Goal: Task Accomplishment & Management: Manage account settings

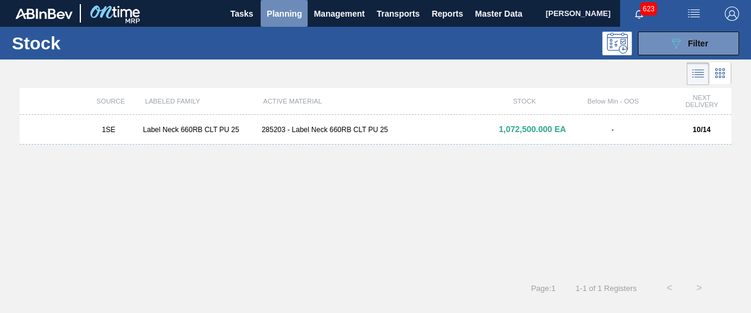
click at [285, 10] on span "Planning" at bounding box center [283, 14] width 35 height 14
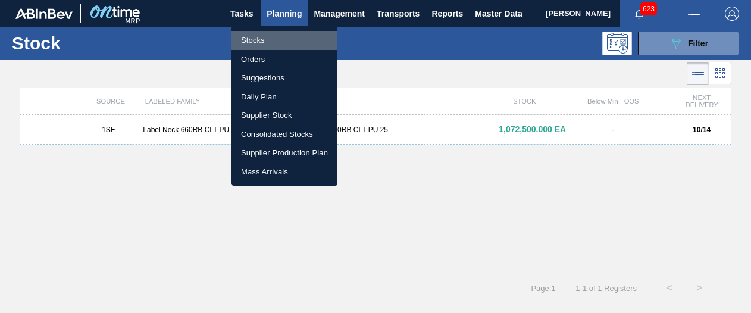
click at [266, 43] on li "Stocks" at bounding box center [284, 40] width 106 height 19
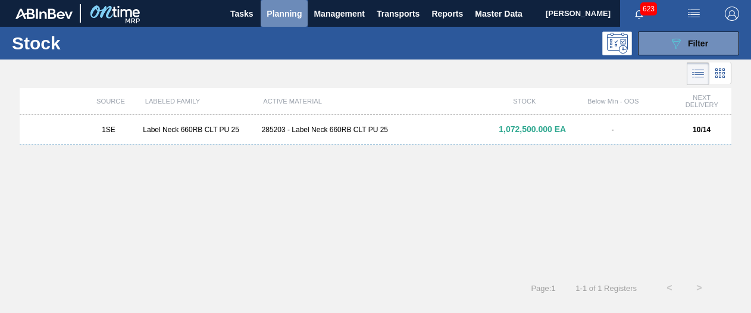
click at [280, 17] on span "Planning" at bounding box center [283, 14] width 35 height 14
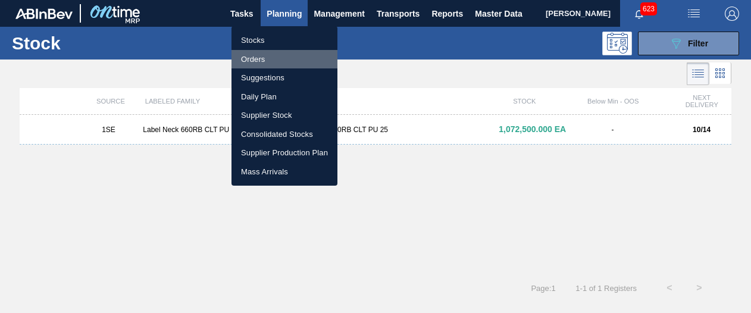
click at [263, 59] on li "Orders" at bounding box center [284, 59] width 106 height 19
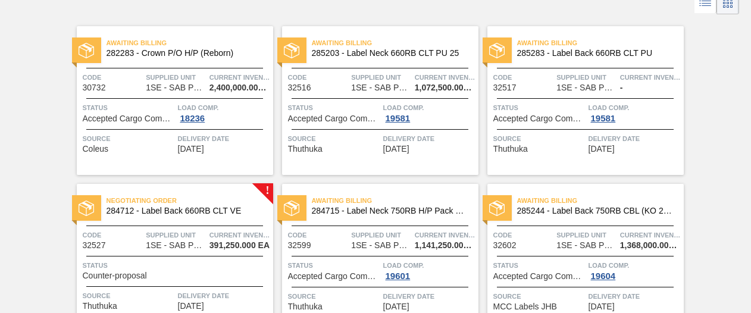
scroll to position [73, 0]
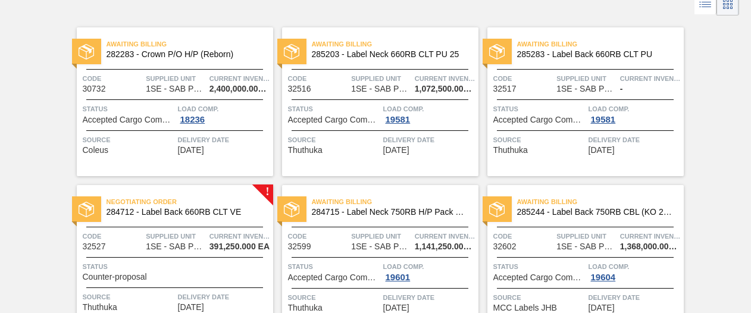
click at [611, 294] on span "Delivery Date" at bounding box center [634, 297] width 92 height 12
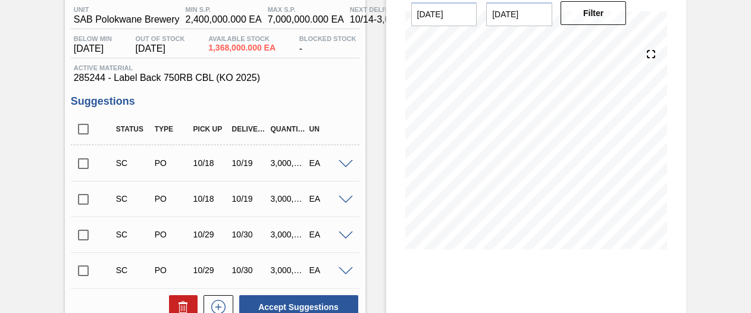
scroll to position [65, 0]
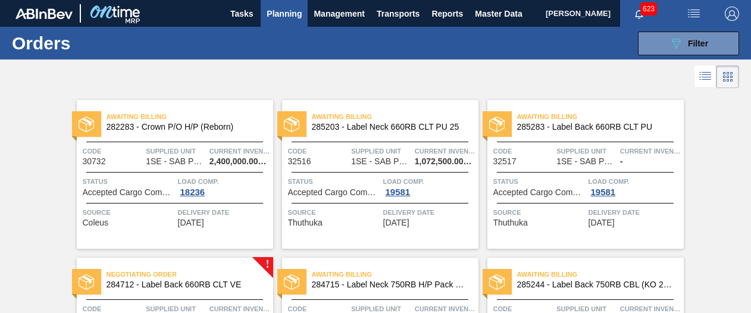
click at [599, 303] on span "Supplied Unit" at bounding box center [586, 309] width 61 height 12
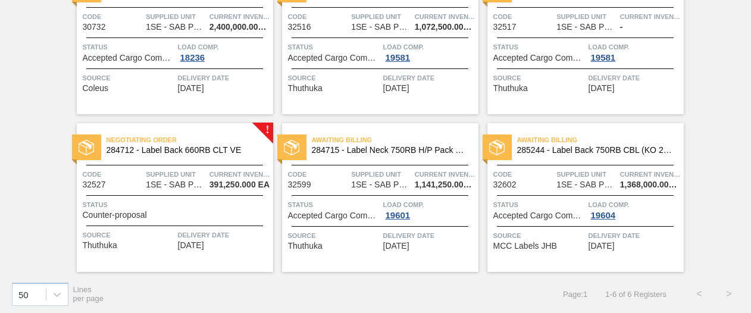
scroll to position [137, 0]
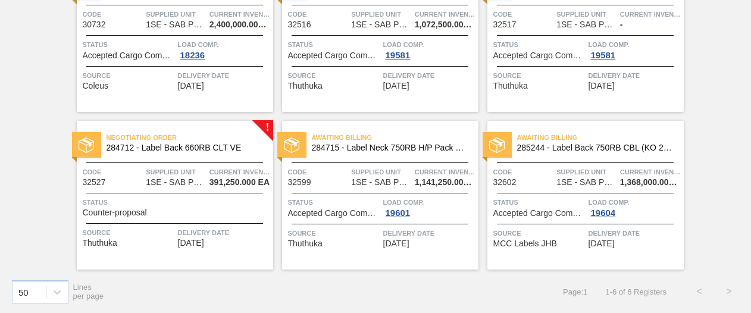
click at [182, 209] on div "Status Counter-proposal" at bounding box center [176, 206] width 187 height 21
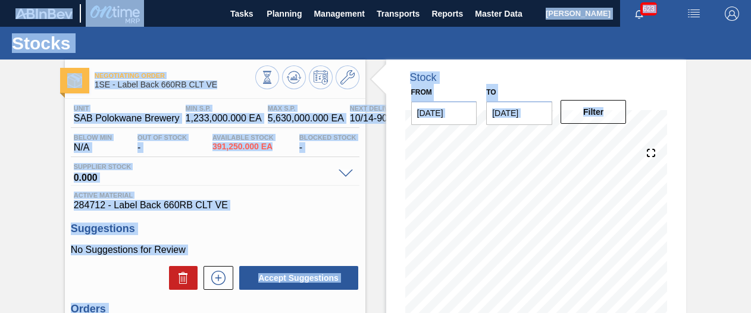
drag, startPoint x: 748, startPoint y: 184, endPoint x: 754, endPoint y: 221, distance: 37.3
click at [750, 0] on html "Tasks Planning Management Transports Reports Master Data Shimi Mahole 623 Mark …" at bounding box center [375, 0] width 751 height 0
drag, startPoint x: 754, startPoint y: 221, endPoint x: 719, endPoint y: 243, distance: 41.7
click at [719, 243] on div "Negotiating Order 1SE - Label Back 660RB CLT VE Unit SAB Polokwane Brewery MIN …" at bounding box center [375, 285] width 751 height 452
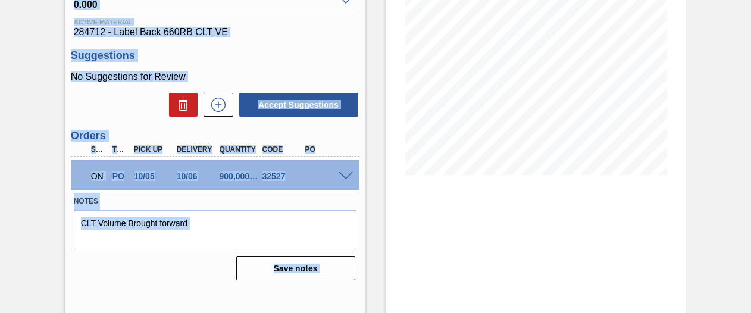
scroll to position [176, 0]
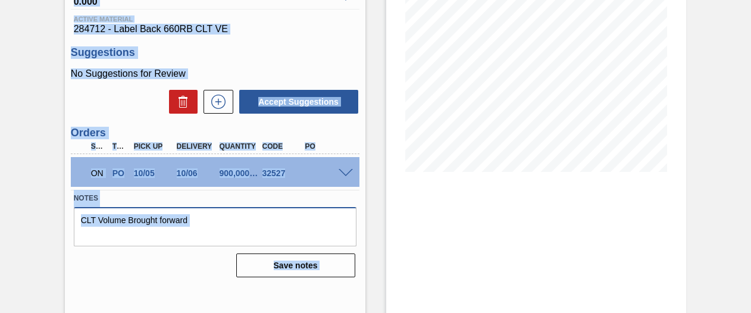
click at [224, 233] on textarea "CLT Volume Brought forward" at bounding box center [215, 226] width 282 height 39
click at [406, 212] on div "Stock From 10/14/2025 to 10/28/2025 Filter 10/28 Stock Projection 1,291,250 SAP…" at bounding box center [536, 109] width 300 height 452
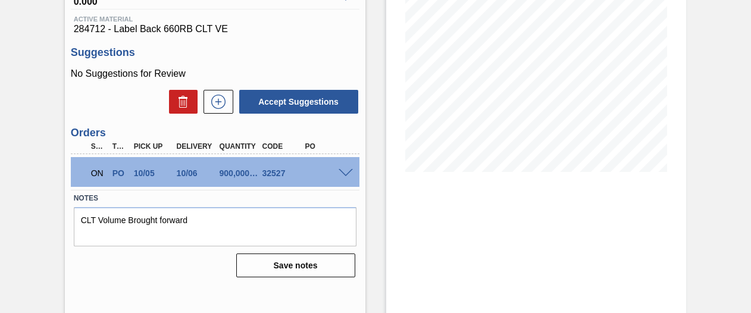
click at [339, 137] on h3 "Orders" at bounding box center [215, 133] width 288 height 12
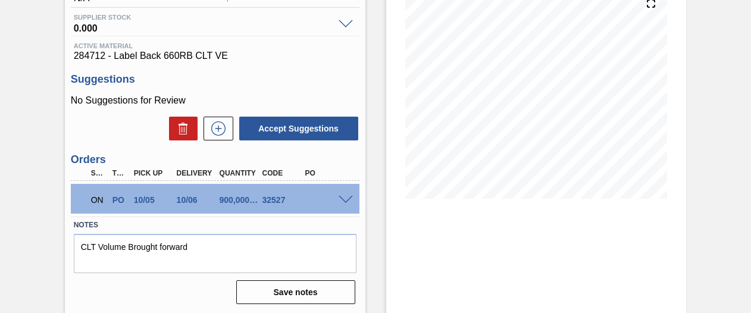
scroll to position [156, 0]
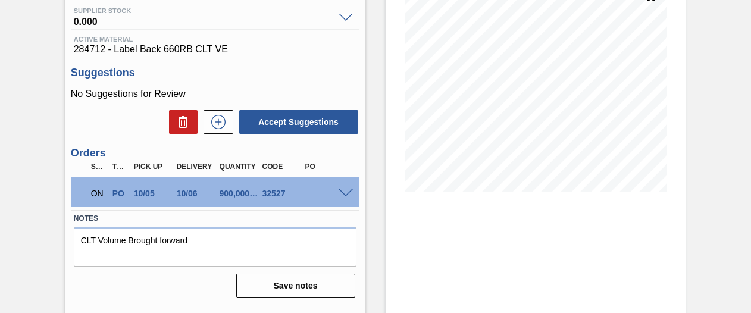
click at [343, 192] on span at bounding box center [345, 193] width 14 height 9
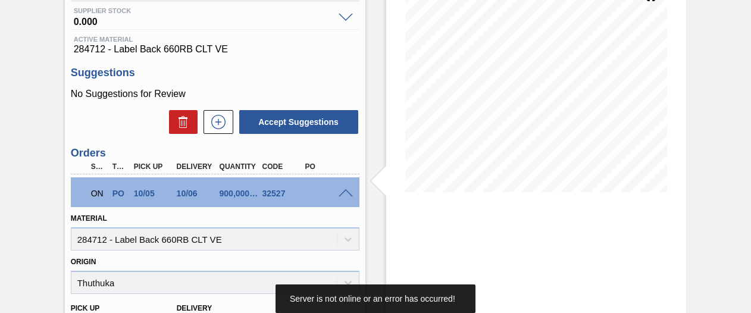
click at [561, 227] on div "Stock From 10/14/2025 to 10/28/2025 Filter 10/28 Stock Projection 1,291,250 SAP…" at bounding box center [536, 250] width 300 height 692
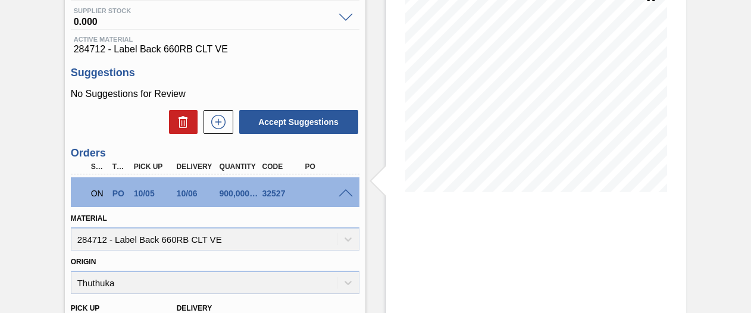
click at [346, 192] on span at bounding box center [345, 193] width 14 height 9
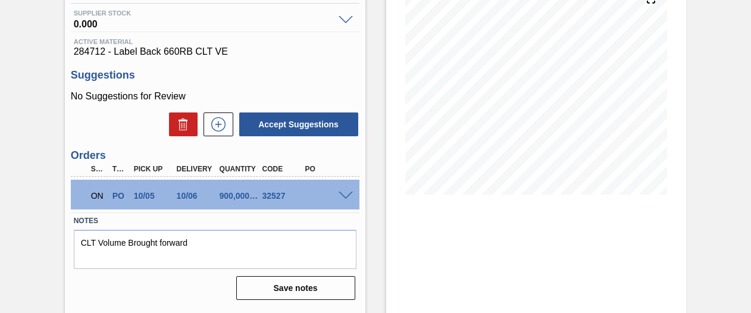
scroll to position [199, 0]
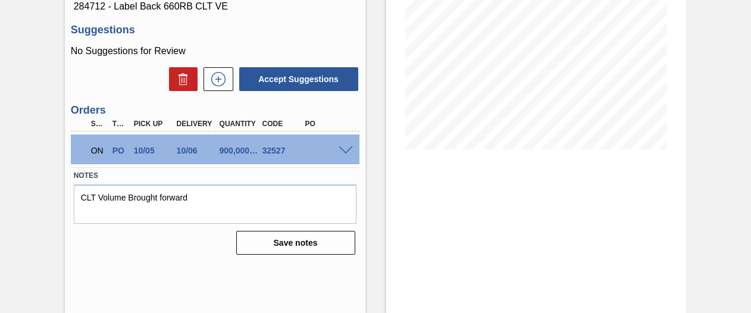
click at [341, 150] on span at bounding box center [345, 150] width 14 height 9
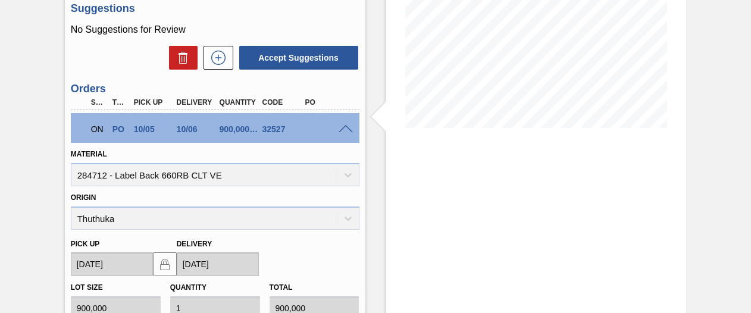
scroll to position [305, 0]
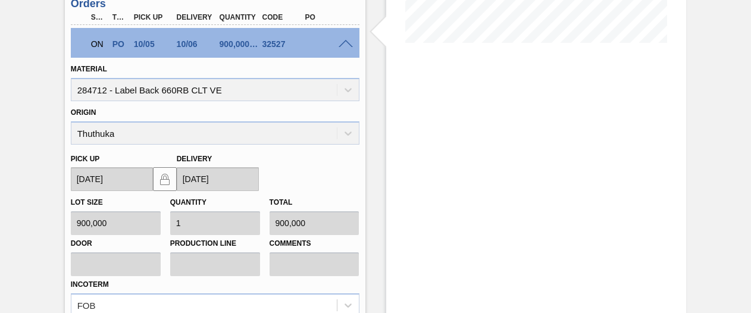
click at [308, 171] on div "Pick up 10/05/2025 Delivery 10/06/2025" at bounding box center [215, 168] width 298 height 47
click at [345, 42] on span at bounding box center [345, 44] width 14 height 9
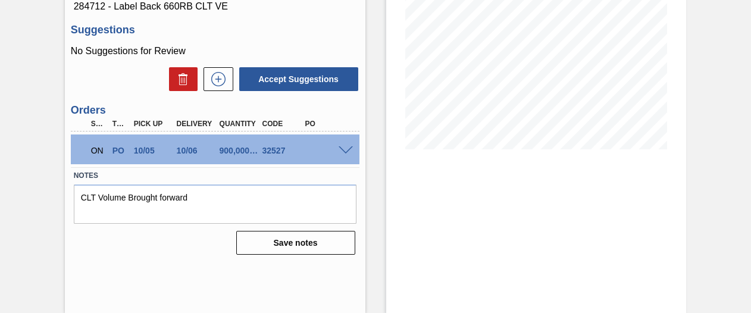
scroll to position [199, 0]
click at [350, 152] on span at bounding box center [345, 150] width 14 height 9
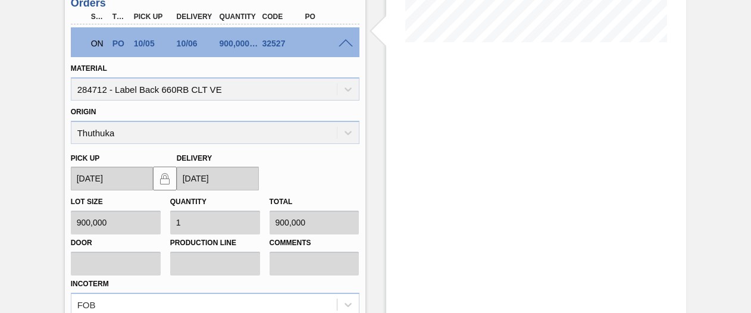
scroll to position [305, 0]
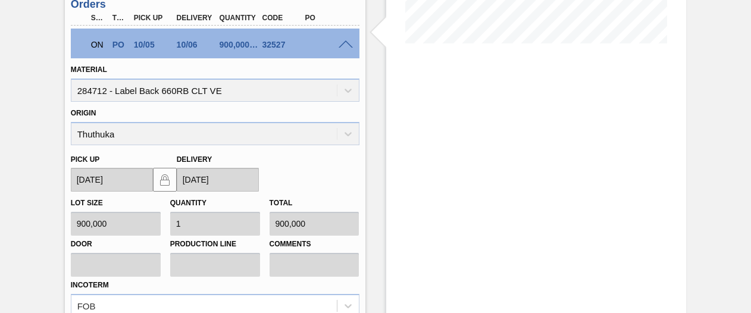
click at [417, 169] on div "Stock From 10/14/2025 to 10/28/2025 Filter 10/28 Stock Projection 1,291,250 SAP…" at bounding box center [536, 101] width 300 height 692
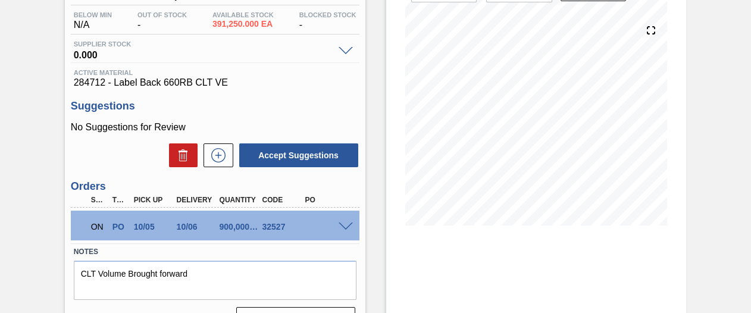
scroll to position [122, 0]
click at [346, 227] on span at bounding box center [345, 227] width 14 height 9
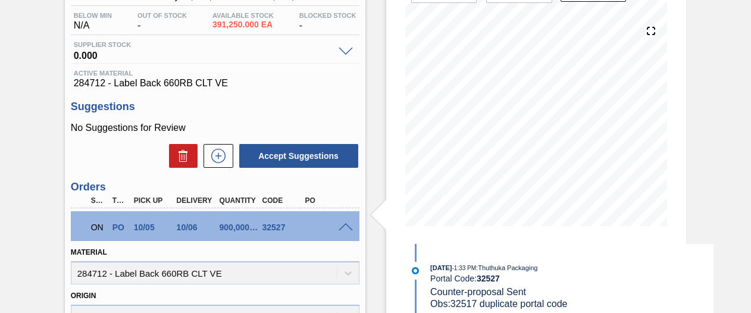
drag, startPoint x: 748, startPoint y: 169, endPoint x: 745, endPoint y: 199, distance: 29.9
click at [745, 199] on div "Negotiating Order 1SE - Label Back 660RB CLT VE Unit SAB Polokwane Brewery MIN …" at bounding box center [375, 284] width 751 height 692
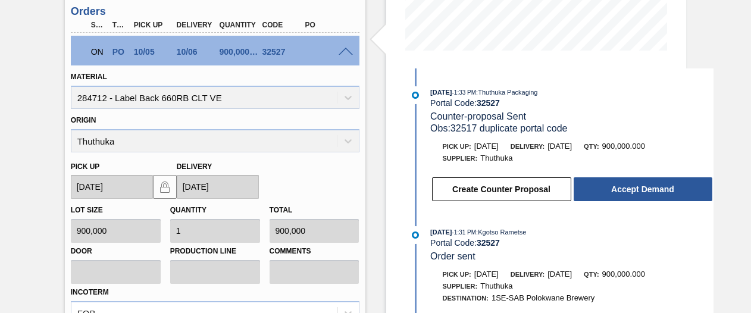
scroll to position [299, 0]
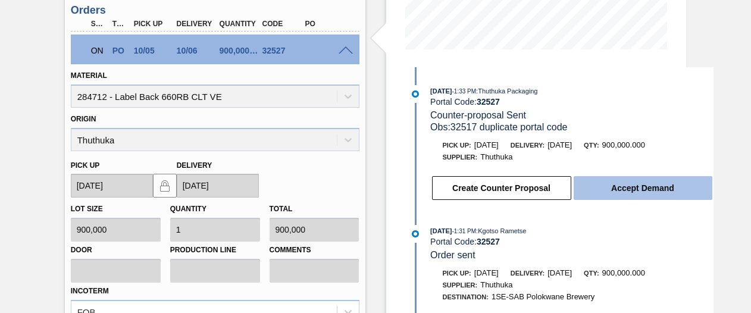
click at [646, 192] on button "Accept Demand" at bounding box center [642, 188] width 139 height 24
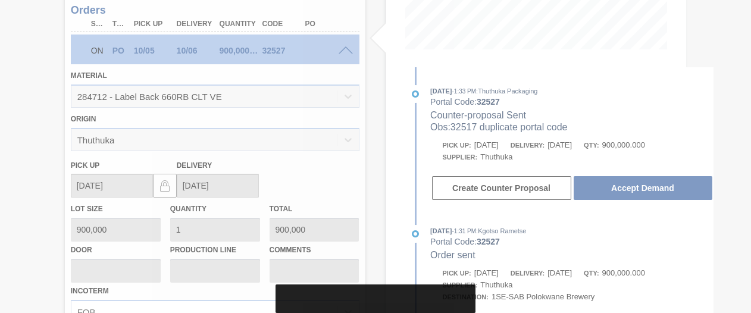
scroll to position [199, 0]
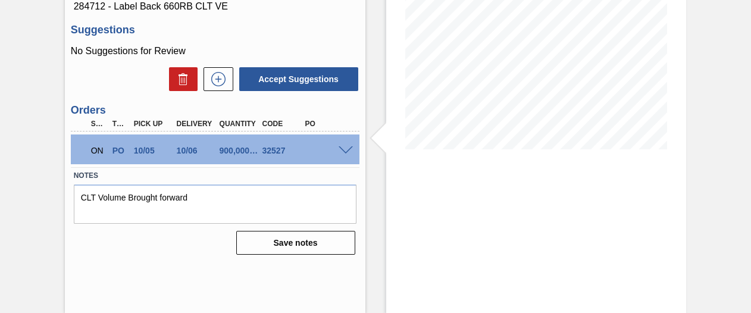
click at [581, 254] on div "Stock From 10/14/2025 to 10/28/2025 Filter 10/28 Stock Projection 1,291,250 SAP…" at bounding box center [536, 87] width 300 height 452
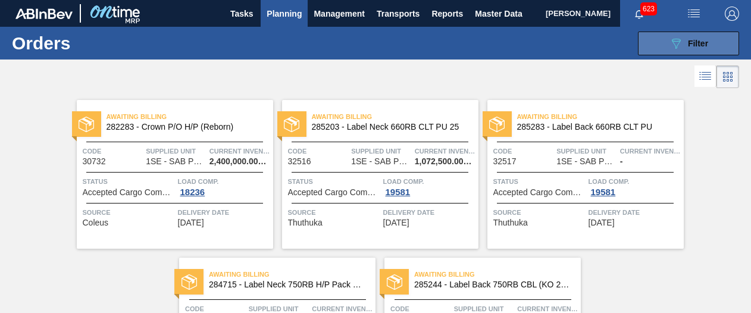
click at [714, 45] on button "089F7B8B-B2A5-4AFE-B5C0-19BA573D28AC Filter" at bounding box center [688, 44] width 101 height 24
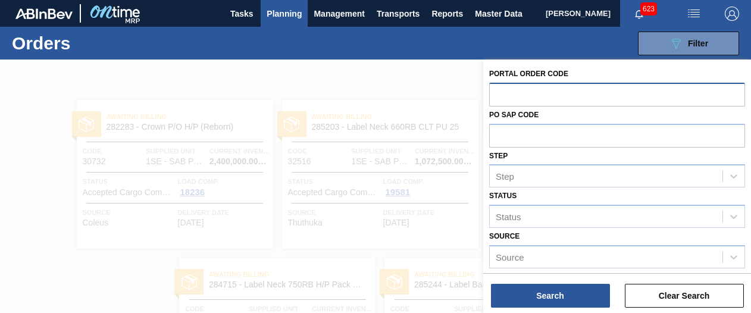
click at [613, 98] on input "text" at bounding box center [617, 94] width 256 height 23
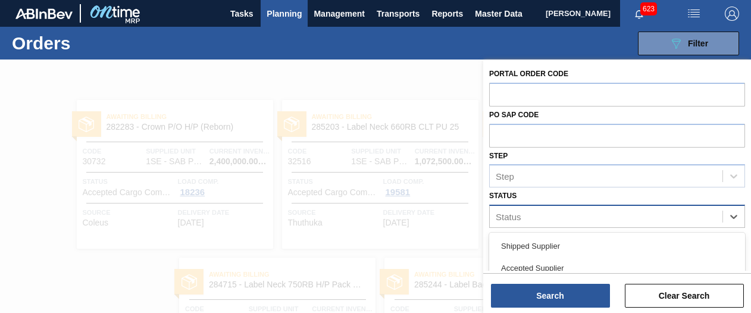
scroll to position [102, 0]
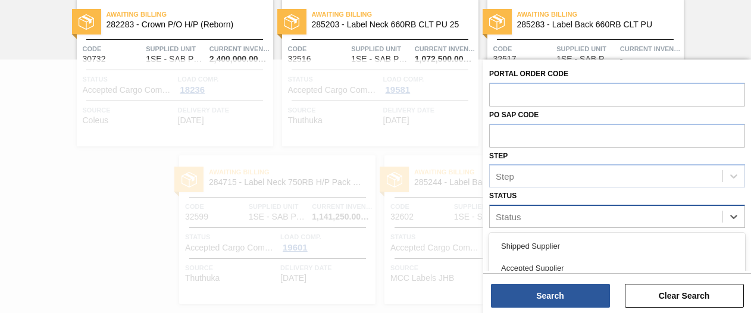
click at [621, 221] on div "Status" at bounding box center [605, 216] width 233 height 17
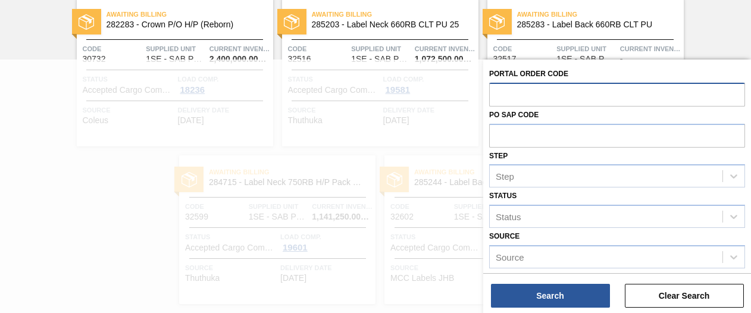
click at [620, 90] on input "text" at bounding box center [617, 94] width 256 height 23
type input "h"
click at [721, 149] on div "Step Step" at bounding box center [617, 167] width 256 height 40
click at [709, 296] on button "Clear Search" at bounding box center [683, 296] width 119 height 24
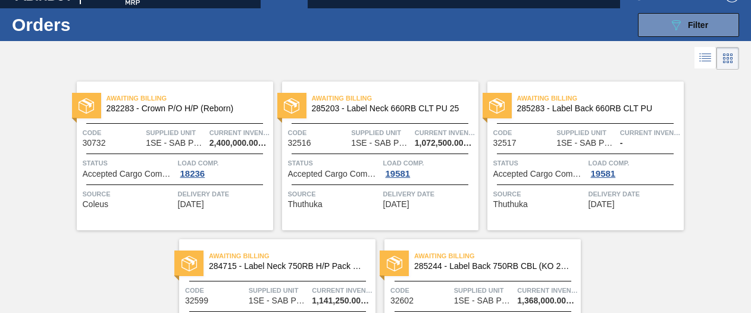
scroll to position [0, 0]
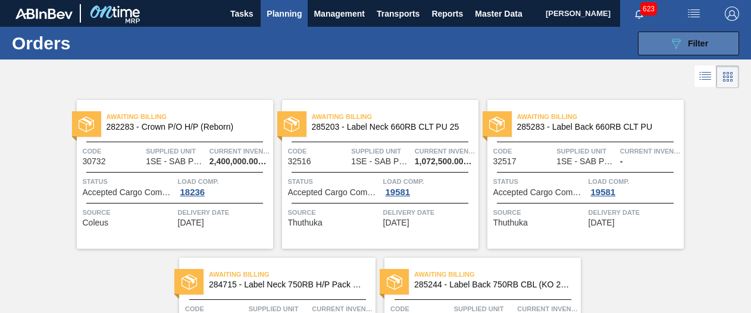
click at [712, 37] on button "089F7B8B-B2A5-4AFE-B5C0-19BA573D28AC Filter" at bounding box center [688, 44] width 101 height 24
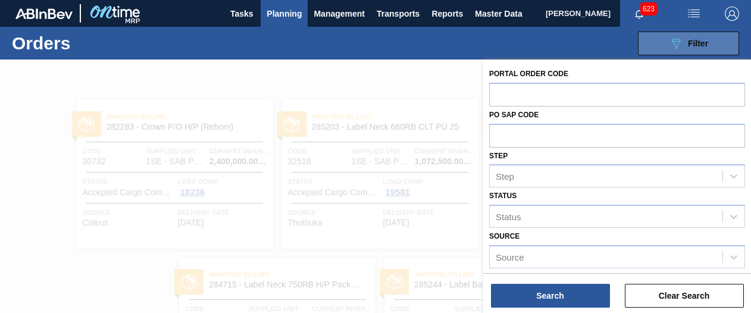
click at [679, 37] on icon "089F7B8B-B2A5-4AFE-B5C0-19BA573D28AC" at bounding box center [675, 43] width 14 height 14
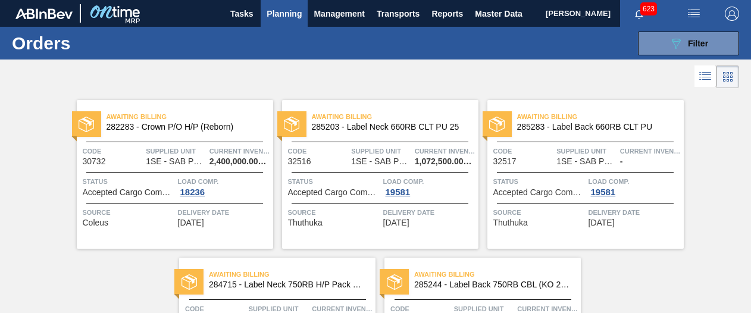
click at [704, 72] on icon at bounding box center [706, 72] width 10 height 1
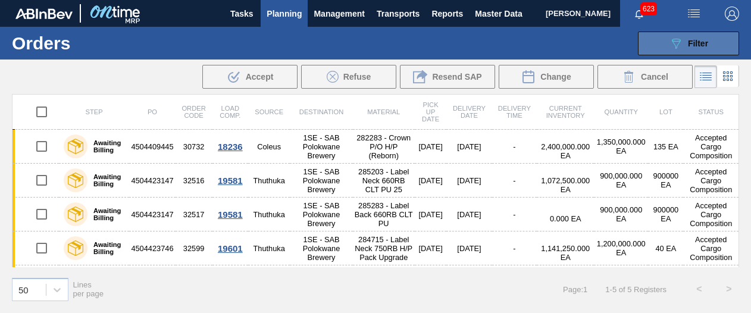
click at [715, 45] on button "089F7B8B-B2A5-4AFE-B5C0-19BA573D28AC Filter" at bounding box center [688, 44] width 101 height 24
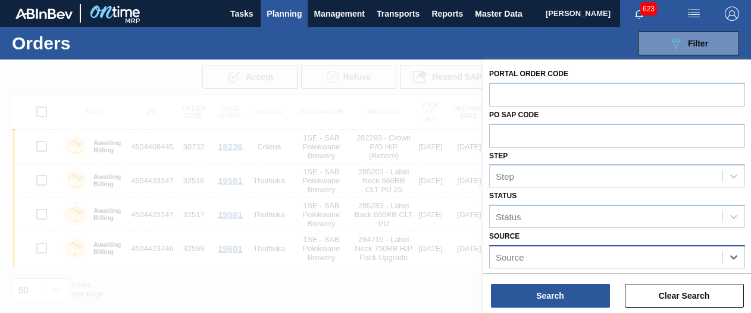
click at [596, 253] on div "Source" at bounding box center [605, 256] width 233 height 17
click at [727, 258] on icon at bounding box center [733, 257] width 12 height 12
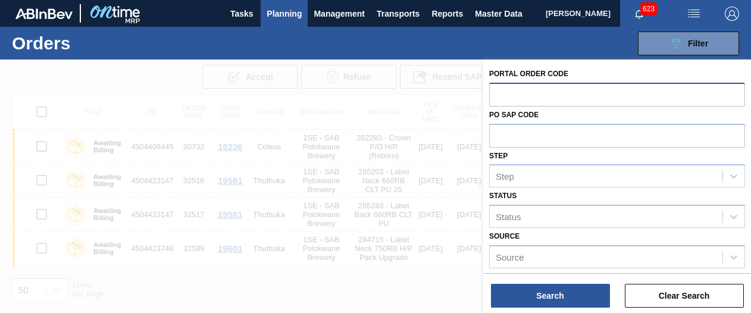
click at [559, 87] on input "text" at bounding box center [617, 94] width 256 height 23
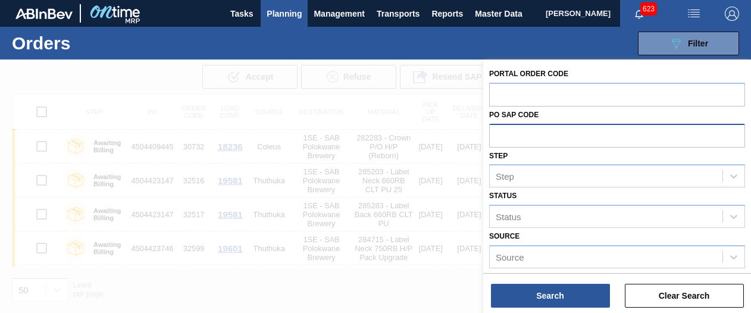
click at [608, 137] on input "text" at bounding box center [617, 135] width 256 height 23
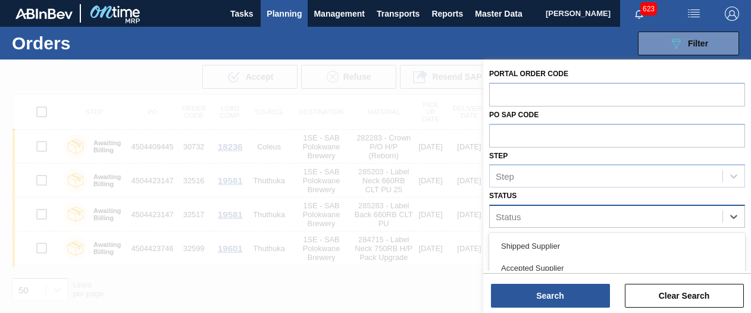
click at [609, 219] on div "Status" at bounding box center [605, 216] width 233 height 17
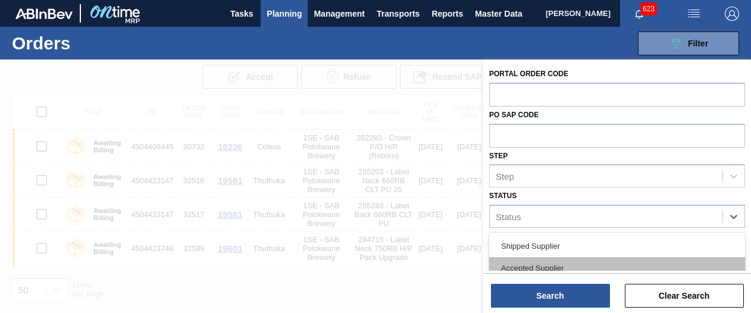
click at [561, 259] on div "Accepted Supplier" at bounding box center [617, 268] width 256 height 22
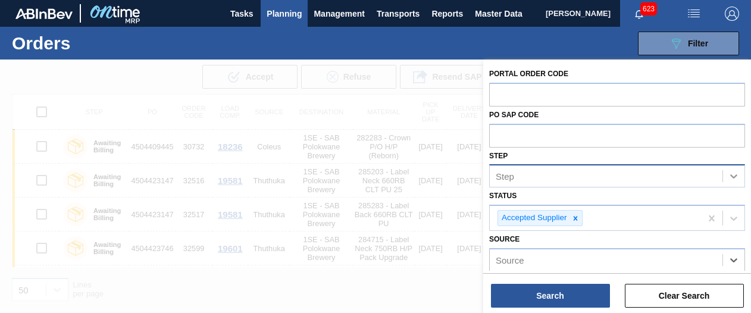
drag, startPoint x: 561, startPoint y: 259, endPoint x: 727, endPoint y: 175, distance: 186.4
click at [727, 175] on div "Portal Order Code PO SAP Code Step Step Status Accepted Supplier Source option …" at bounding box center [617, 282] width 268 height 447
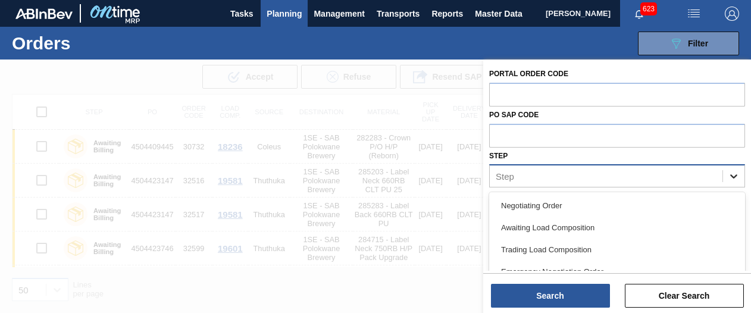
click at [727, 175] on icon at bounding box center [733, 176] width 12 height 12
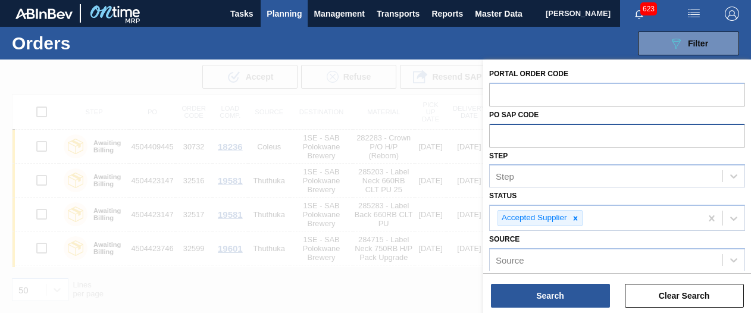
click at [663, 140] on input "text" at bounding box center [617, 135] width 256 height 23
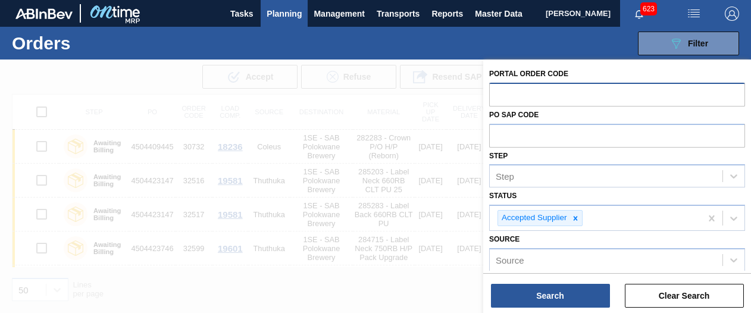
click at [671, 97] on input "text" at bounding box center [617, 94] width 256 height 23
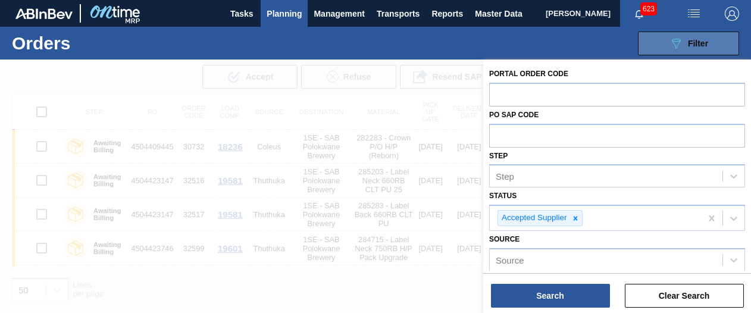
click at [726, 43] on button "089F7B8B-B2A5-4AFE-B5C0-19BA573D28AC Filter" at bounding box center [688, 44] width 101 height 24
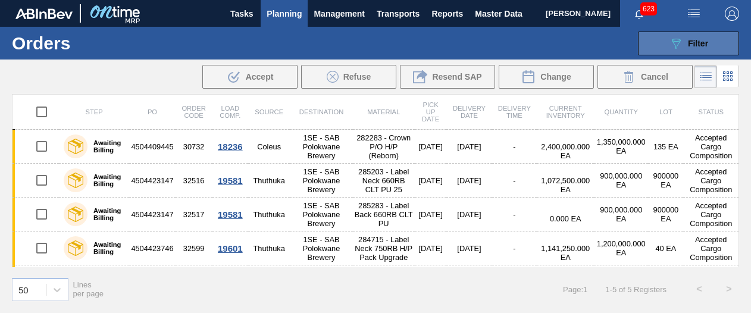
click at [726, 43] on button "089F7B8B-B2A5-4AFE-B5C0-19BA573D28AC Filter" at bounding box center [688, 44] width 101 height 24
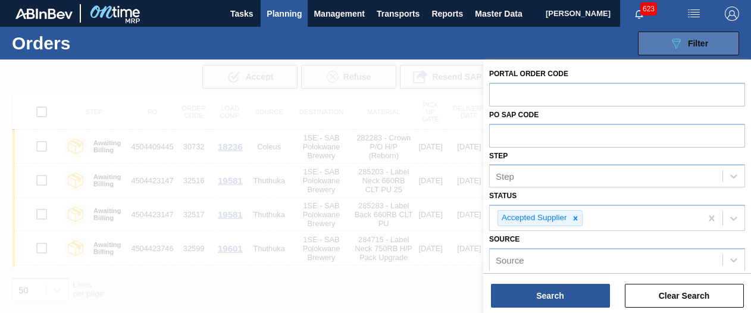
click at [643, 39] on button "089F7B8B-B2A5-4AFE-B5C0-19BA573D28AC Filter" at bounding box center [688, 44] width 101 height 24
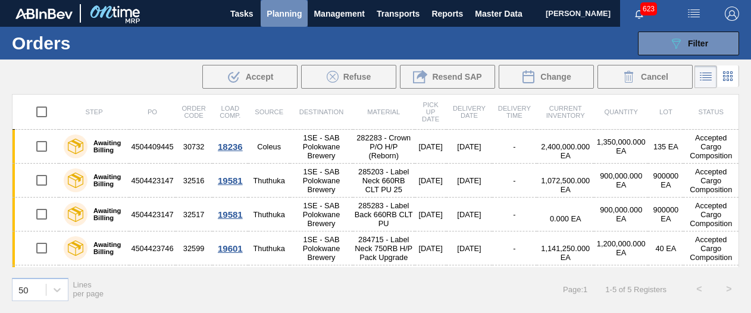
click at [285, 9] on span "Planning" at bounding box center [283, 14] width 35 height 14
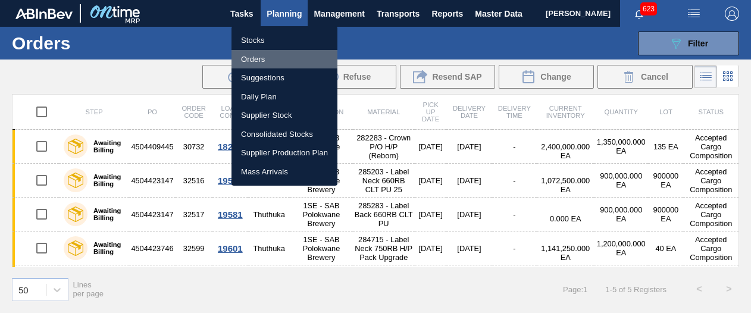
click at [252, 60] on li "Orders" at bounding box center [284, 59] width 106 height 19
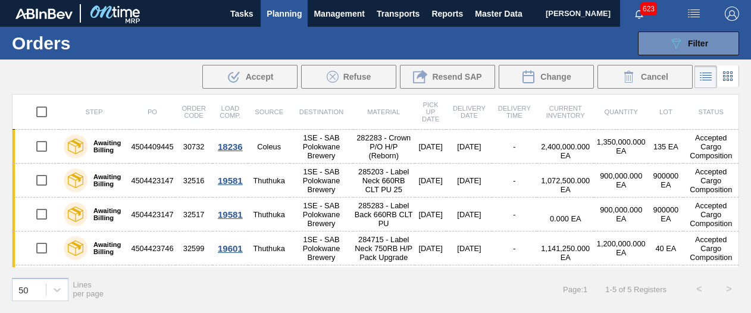
click at [252, 0] on body "Tasks Planning Management Transports Reports Master Data Shimi Mahole 623 Mark …" at bounding box center [375, 0] width 751 height 0
click at [252, 60] on div "089F7B8B-B2A5-4AFE-B5C0-19BA573D28AC Filter Portal Order Code PO SAP Code Step …" at bounding box center [460, 44] width 569 height 36
click at [276, 9] on span "Planning" at bounding box center [283, 14] width 35 height 14
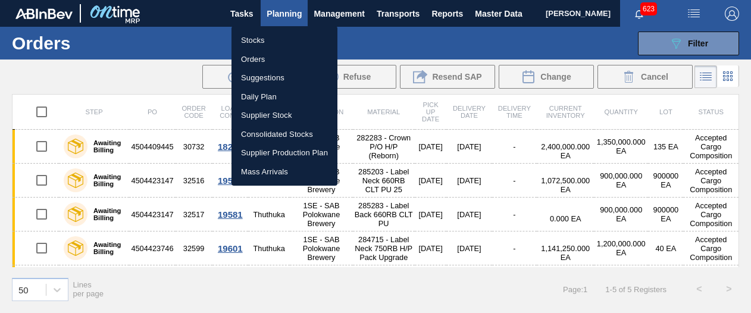
click at [255, 38] on li "Stocks" at bounding box center [284, 40] width 106 height 19
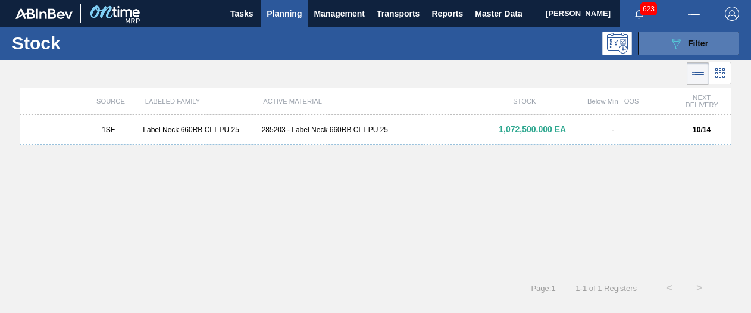
click at [708, 46] on button "089F7B8B-B2A5-4AFE-B5C0-19BA573D28AC Filter" at bounding box center [688, 44] width 101 height 24
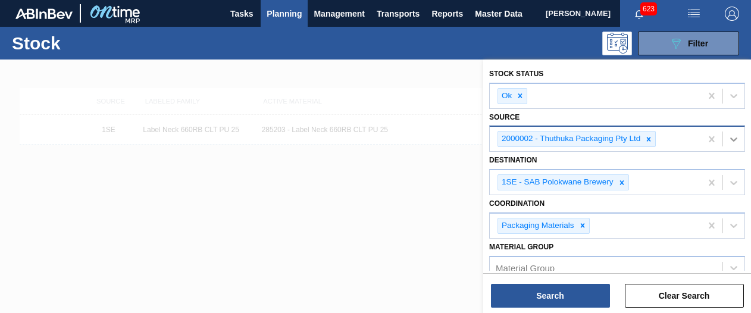
click at [727, 136] on icon at bounding box center [733, 139] width 12 height 12
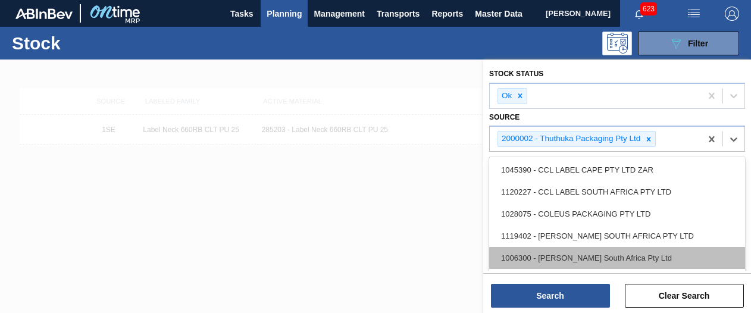
click at [710, 250] on div "1006300 - [PERSON_NAME] South Africa Pty Ltd" at bounding box center [617, 258] width 256 height 22
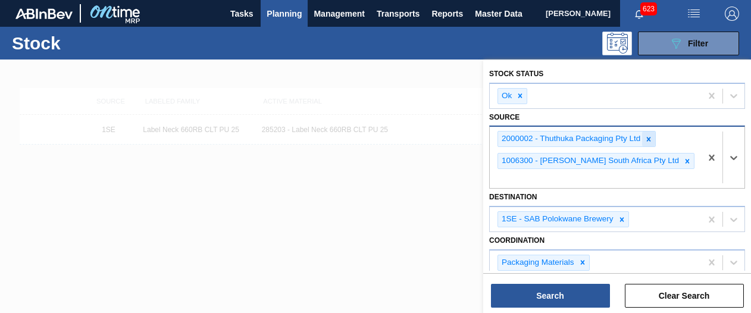
click at [647, 137] on icon at bounding box center [648, 139] width 4 height 4
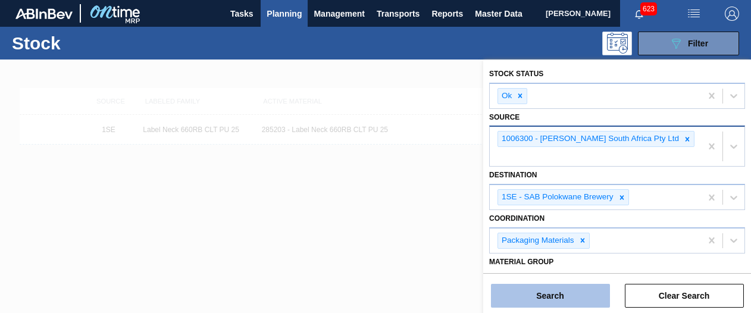
click at [586, 288] on button "Search" at bounding box center [550, 296] width 119 height 24
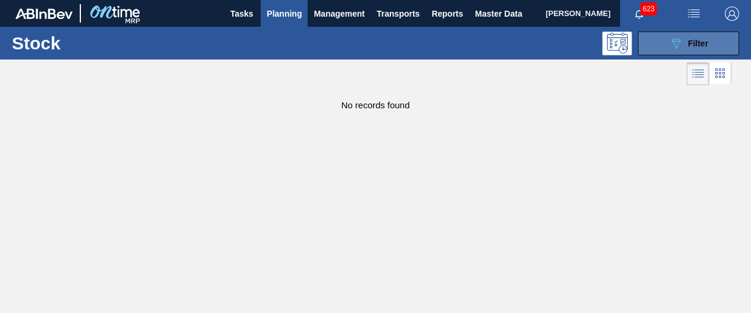
click at [668, 37] on icon "089F7B8B-B2A5-4AFE-B5C0-19BA573D28AC" at bounding box center [675, 43] width 14 height 14
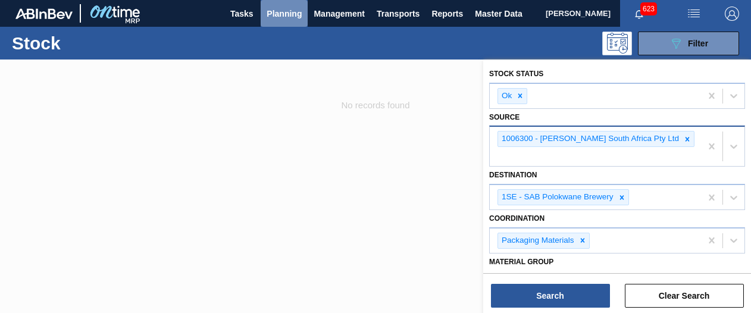
click at [284, 12] on span "Planning" at bounding box center [283, 14] width 35 height 14
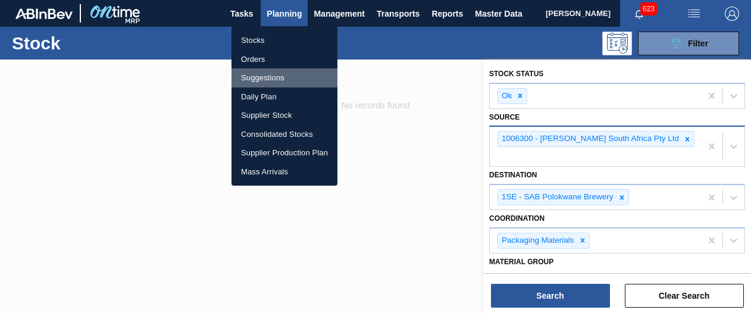
click at [266, 77] on li "Suggestions" at bounding box center [284, 77] width 106 height 19
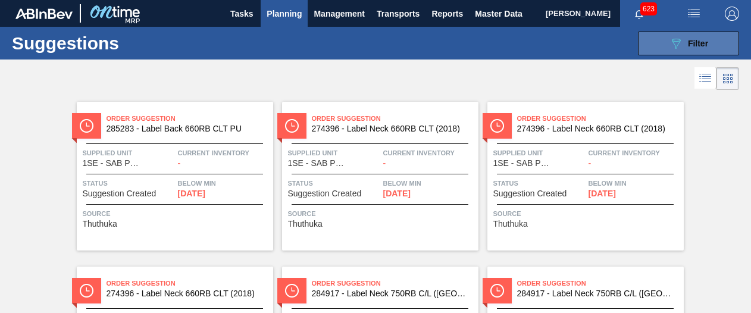
click at [722, 49] on button "089F7B8B-B2A5-4AFE-B5C0-19BA573D28AC Filter" at bounding box center [688, 44] width 101 height 24
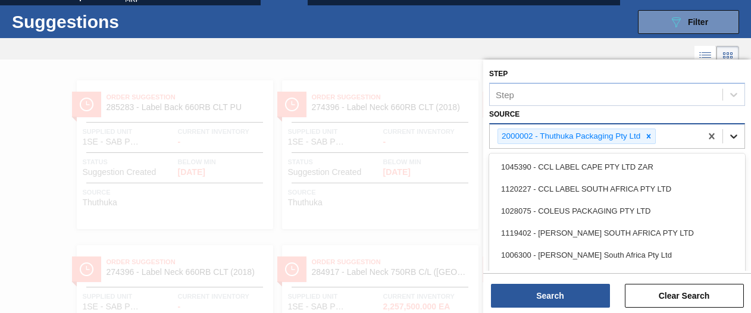
click at [732, 134] on icon at bounding box center [733, 136] width 12 height 12
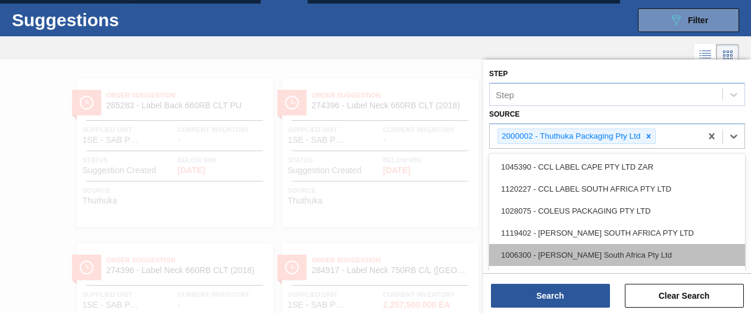
click at [638, 247] on div "1006300 - [PERSON_NAME] South Africa Pty Ltd" at bounding box center [617, 255] width 256 height 22
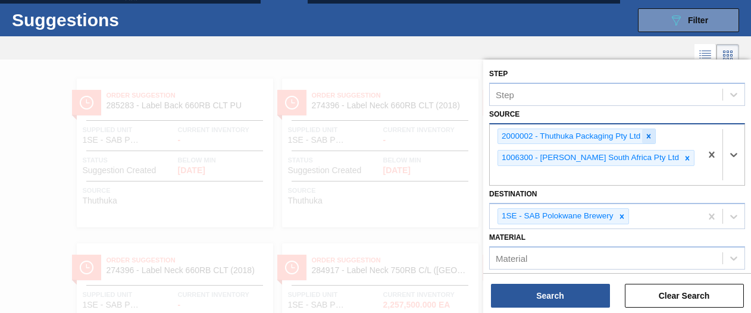
click at [647, 140] on div at bounding box center [648, 136] width 13 height 15
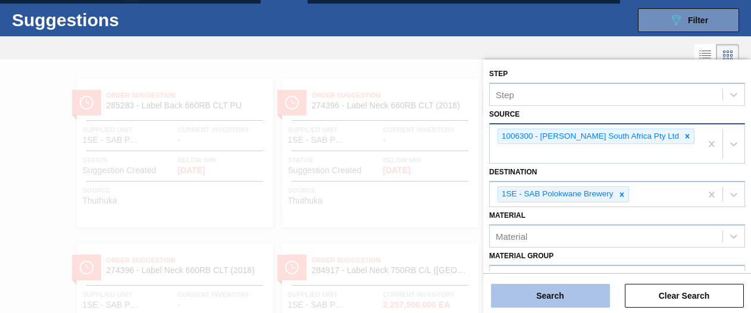
click at [585, 286] on button "Search" at bounding box center [550, 296] width 119 height 24
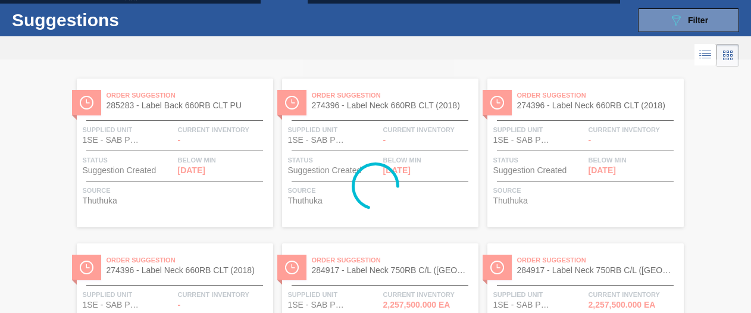
scroll to position [0, 0]
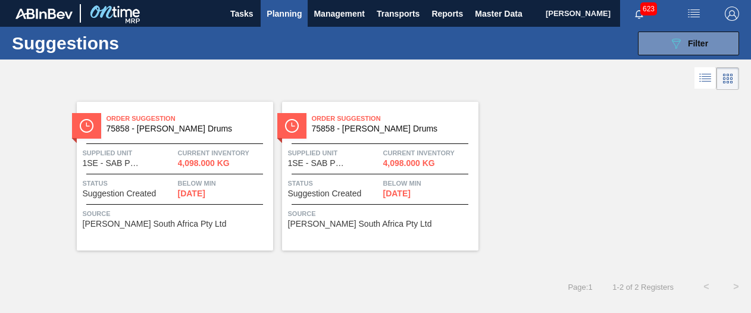
click at [241, 195] on div "Below Min [DATE]" at bounding box center [224, 187] width 92 height 21
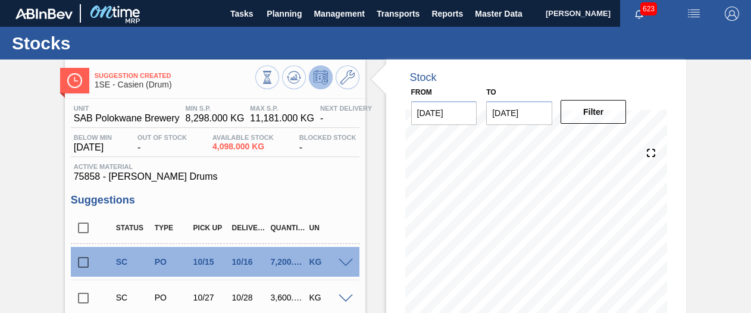
click at [328, 262] on div "KG" at bounding box center [326, 262] width 41 height 10
click at [747, 183] on div "Suggestion Created 1SE - Casien (Drum) Unit SAB Polokwane Brewery MIN S.P. 8,29…" at bounding box center [375, 285] width 751 height 452
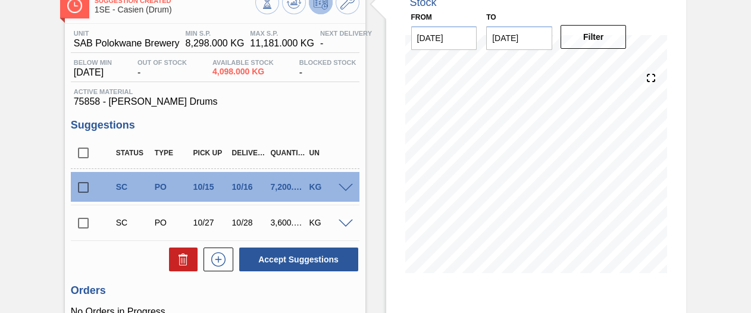
scroll to position [76, 0]
click at [86, 222] on input "checkbox" at bounding box center [83, 222] width 25 height 25
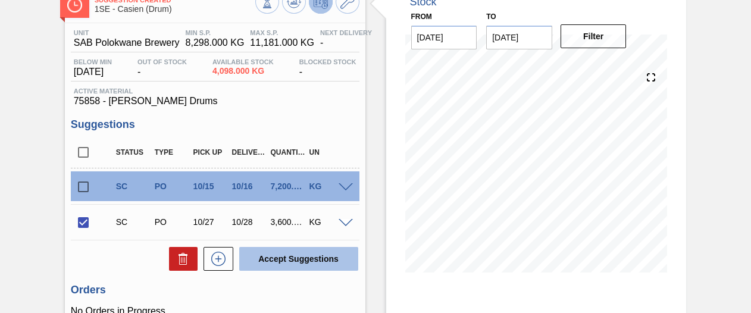
click at [271, 261] on button "Accept Suggestions" at bounding box center [298, 259] width 119 height 24
checkbox input "false"
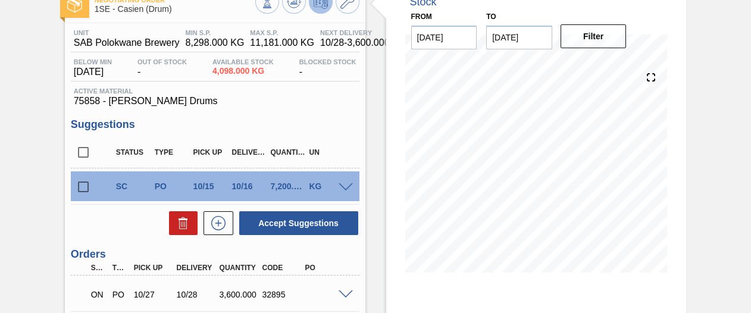
drag, startPoint x: 748, startPoint y: 223, endPoint x: 746, endPoint y: 241, distance: 18.6
click at [746, 241] on div "Negotiating Order 1SE - Casien (Drum) Unit SAB Polokwane Brewery MIN S.P. 8,298…" at bounding box center [375, 210] width 751 height 452
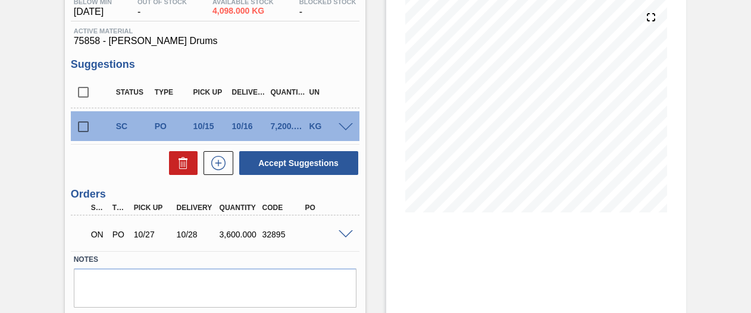
scroll to position [137, 0]
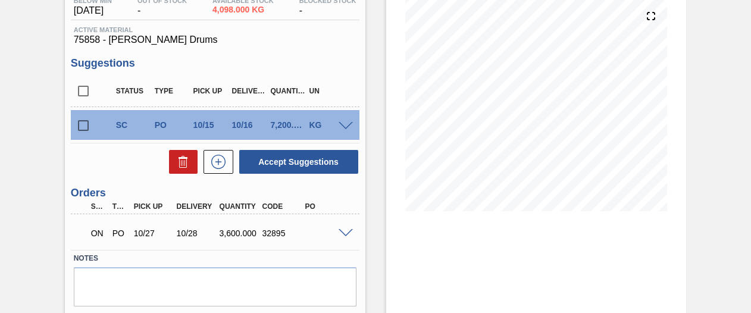
click at [338, 234] on span at bounding box center [345, 233] width 14 height 9
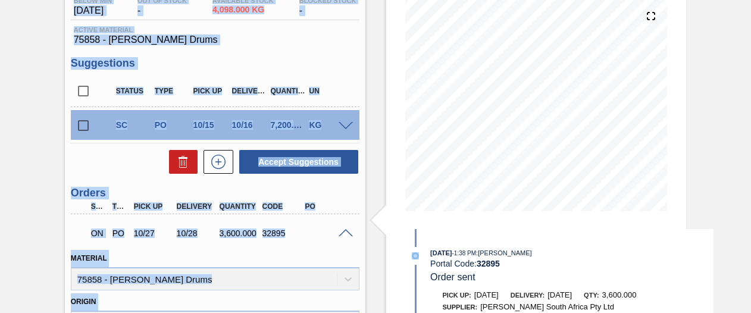
drag, startPoint x: 748, startPoint y: 156, endPoint x: 754, endPoint y: 178, distance: 23.4
click at [750, 0] on html "Tasks Planning Management Transports Reports Master Data Shimi Mahole 623 Mark …" at bounding box center [375, 0] width 751 height 0
drag, startPoint x: 754, startPoint y: 178, endPoint x: 682, endPoint y: 209, distance: 78.3
click at [682, 209] on div "Stock From [DATE] to [DATE] Filter 10/25 Stock Projection 8,797.69 SAP Planning…" at bounding box center [536, 76] width 300 height 306
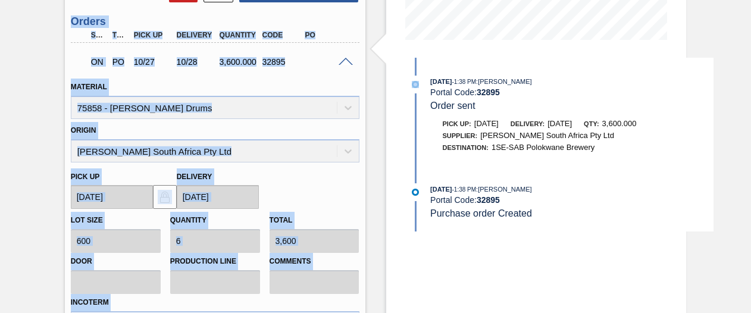
scroll to position [310, 0]
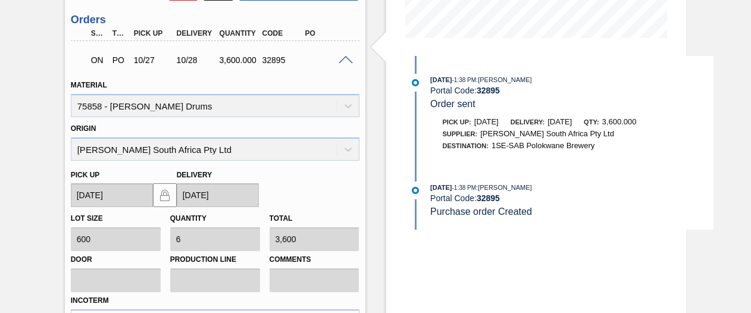
click at [529, 266] on div "Stock From [DATE] to [DATE] Filter 10/25 Stock Projection 8,797.69 SAP Planning…" at bounding box center [536, 106] width 300 height 713
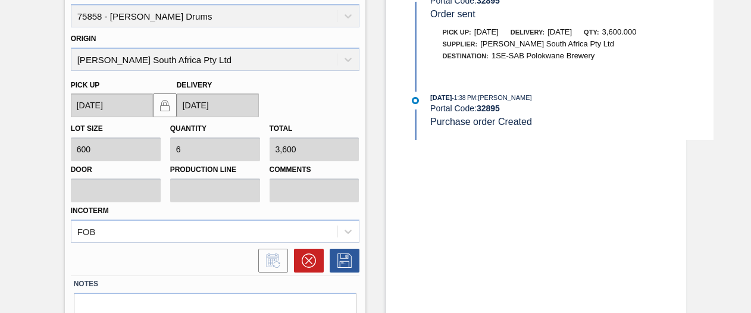
scroll to position [402, 0]
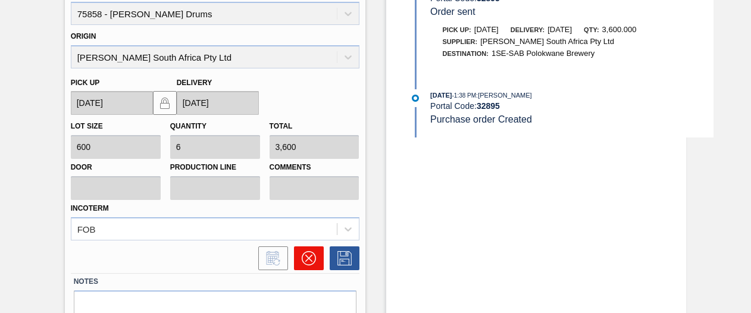
click at [303, 265] on icon at bounding box center [309, 258] width 14 height 14
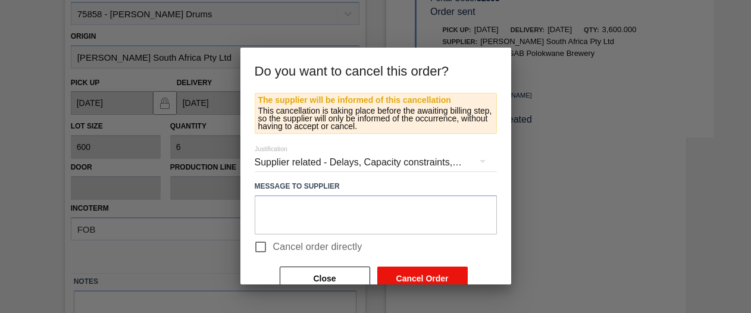
click at [389, 273] on button "Cancel Order" at bounding box center [422, 278] width 90 height 24
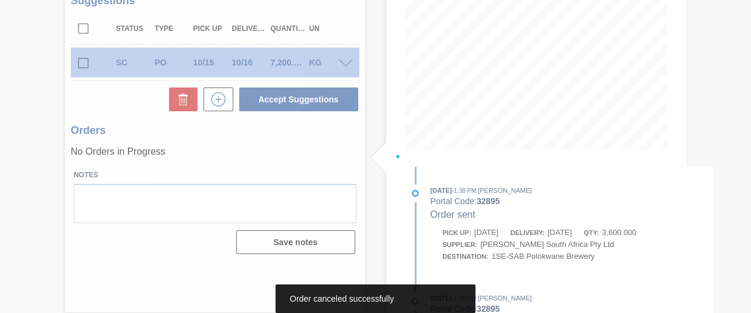
scroll to position [199, 0]
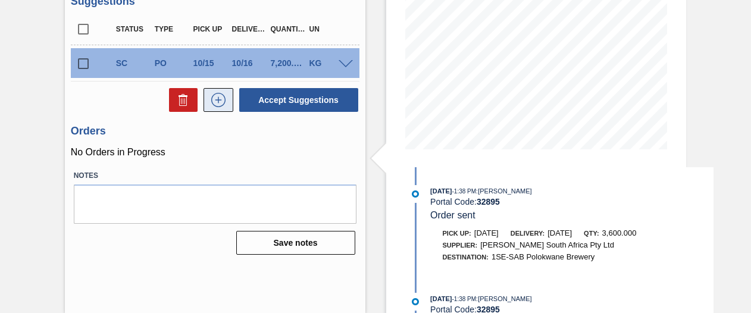
click at [218, 100] on icon at bounding box center [218, 99] width 7 height 1
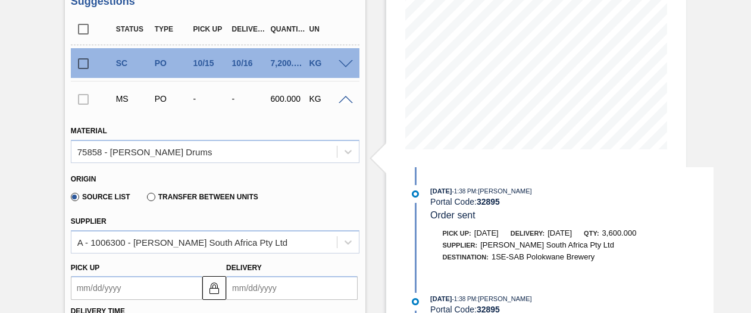
click at [344, 103] on div "KG" at bounding box center [326, 99] width 41 height 10
click at [344, 99] on span at bounding box center [345, 100] width 14 height 9
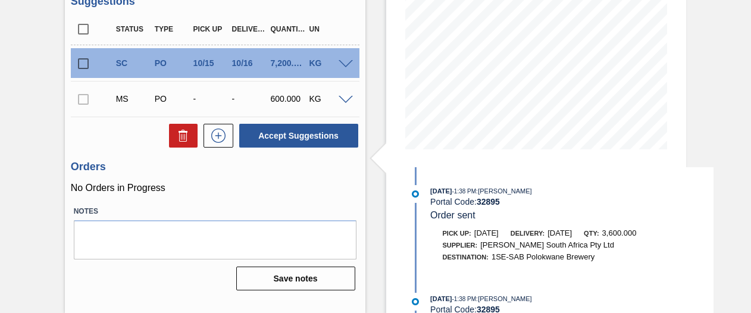
click at [344, 99] on span at bounding box center [345, 100] width 14 height 9
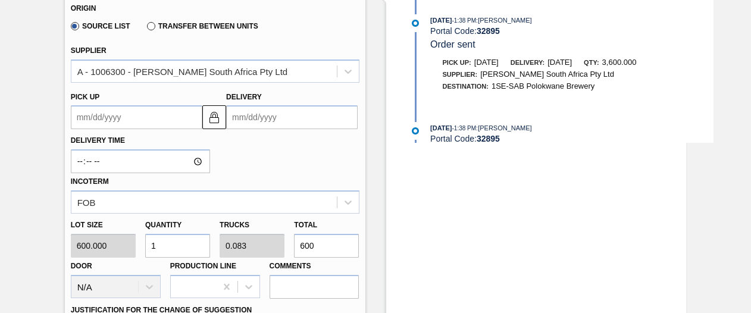
scroll to position [377, 0]
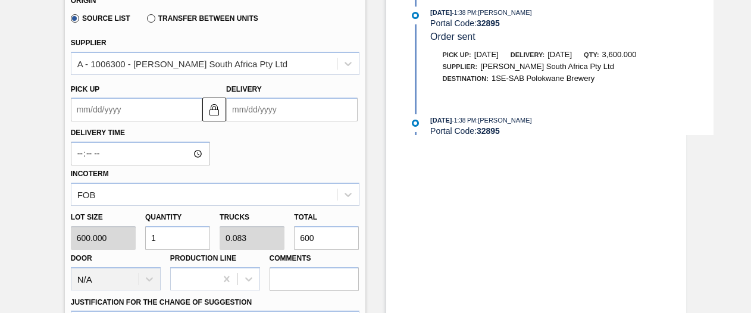
click at [163, 241] on input "1" at bounding box center [177, 238] width 65 height 24
type input "0"
type input "3"
type input "0.25"
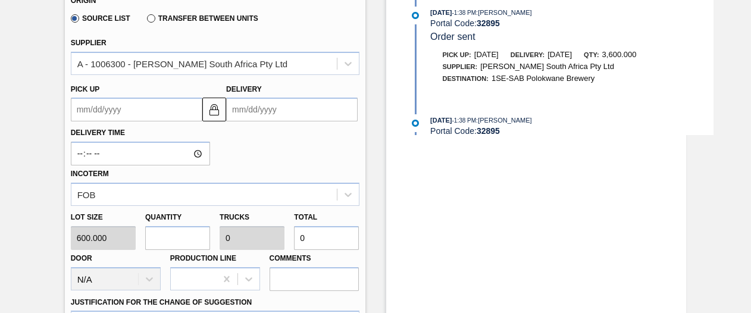
type input "1,800"
type input "36"
type input "3"
type input "21,600"
type input "360"
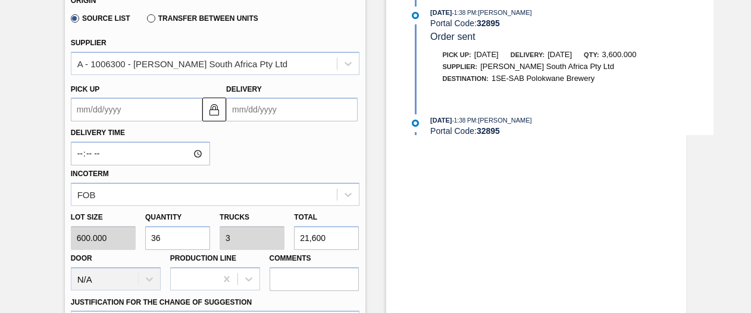
type input "30"
type input "216,000"
type input "3,600"
type input "300"
type input "2,160,000"
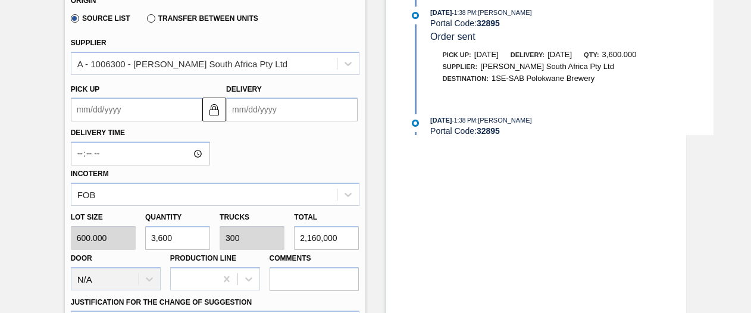
type input "36,000"
type input "3,000"
type input "21,600,000"
type input "3,600"
type input "300"
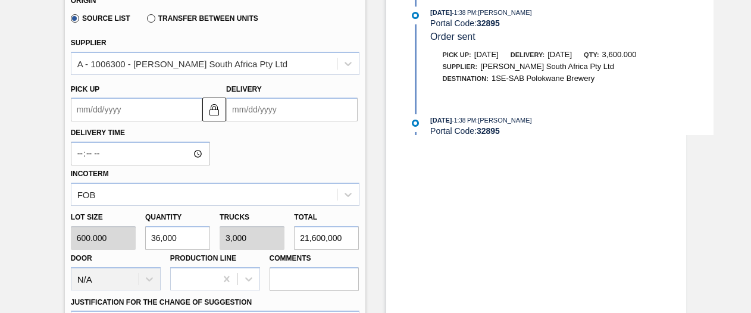
type input "2,160,000"
type input "3,600"
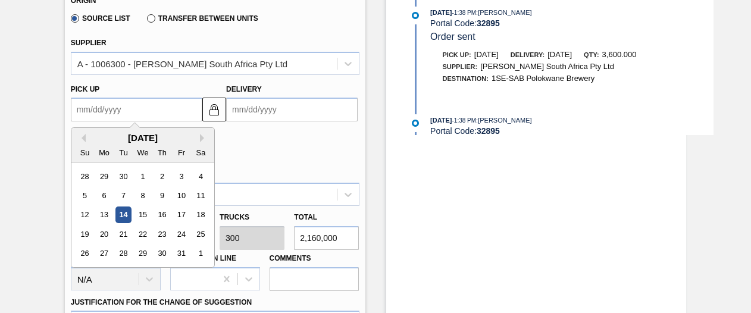
click at [170, 111] on up3275156679 "Pick up" at bounding box center [136, 110] width 131 height 24
click at [125, 216] on div "14" at bounding box center [123, 215] width 16 height 16
type up3275156679 "[DATE]"
type input "[DATE]"
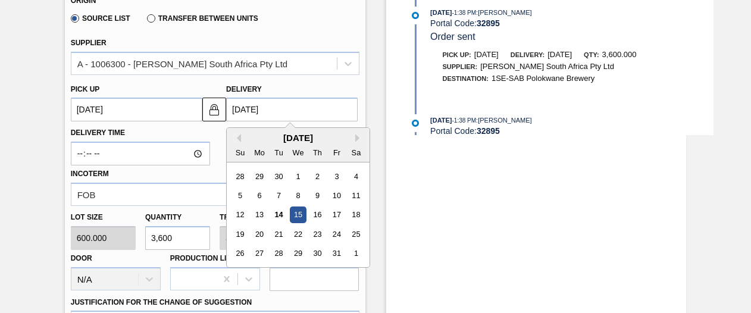
click at [285, 114] on input "[DATE]" at bounding box center [291, 110] width 131 height 24
click at [341, 215] on div "17" at bounding box center [336, 215] width 16 height 16
type up3275156679 "[DATE]"
type input "[DATE]"
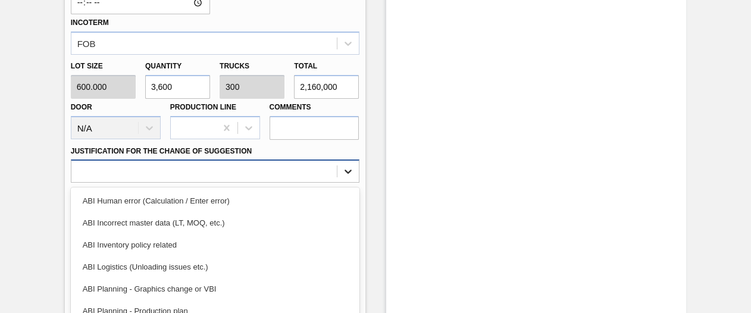
scroll to position [587, 0]
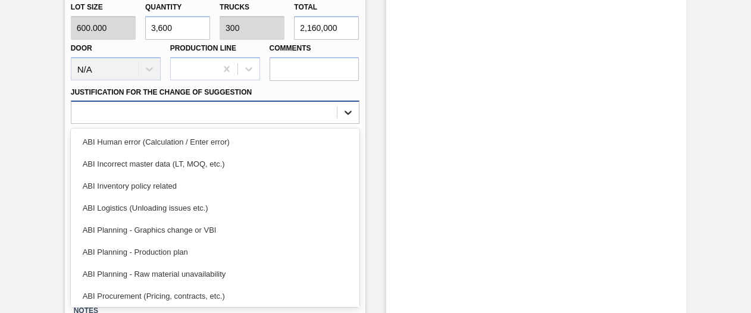
click at [350, 124] on div "option ABI Incorrect master data (LT, MOQ, etc.) focused, 2 of 18. 18 results a…" at bounding box center [215, 112] width 288 height 23
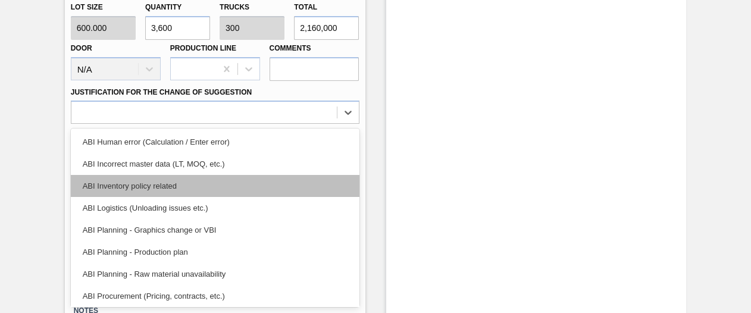
click at [340, 183] on div "ABI Inventory policy related" at bounding box center [215, 186] width 288 height 22
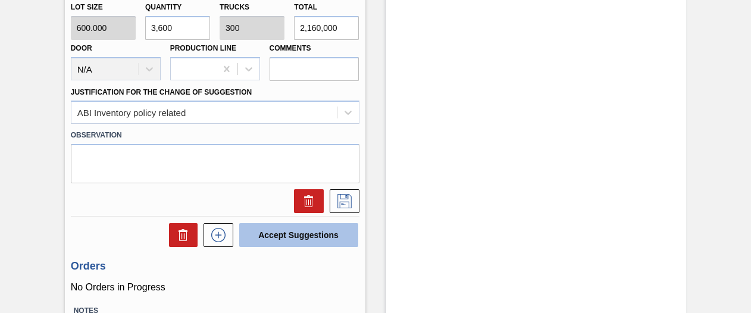
click at [334, 230] on button "Accept Suggestions" at bounding box center [298, 235] width 119 height 24
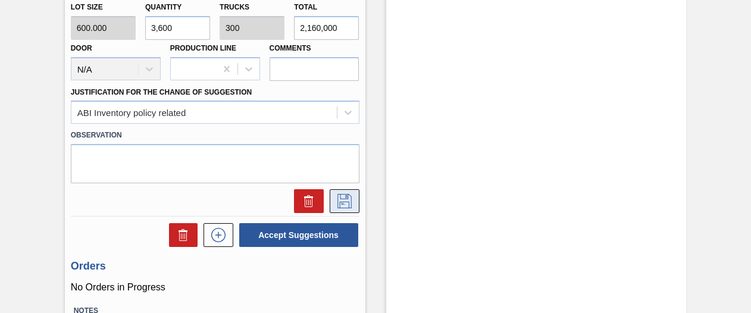
click at [346, 200] on icon at bounding box center [344, 201] width 19 height 14
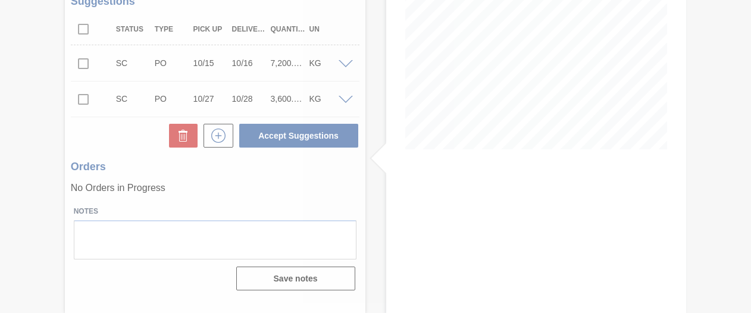
scroll to position [199, 0]
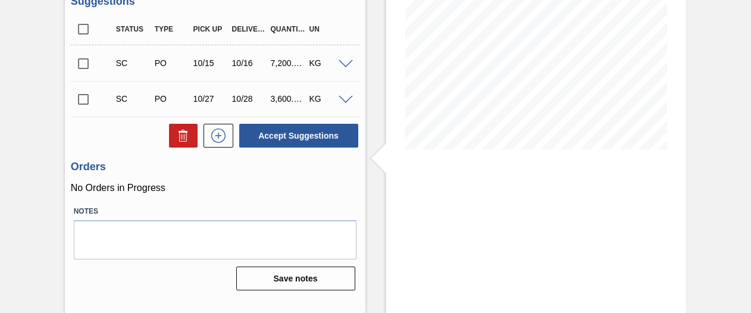
click at [343, 103] on div "KG" at bounding box center [326, 99] width 41 height 10
click at [343, 101] on span at bounding box center [345, 100] width 14 height 9
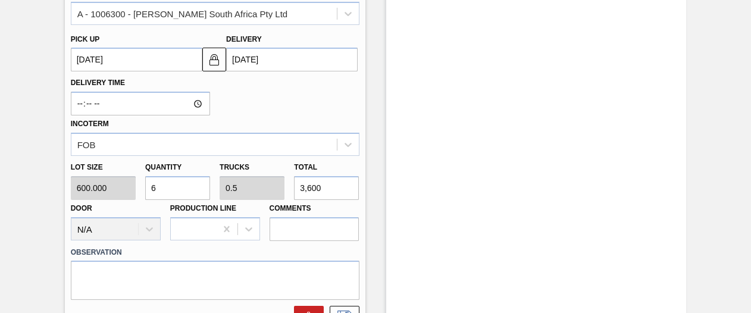
scroll to position [427, 0]
click at [165, 190] on input "6" at bounding box center [177, 188] width 65 height 24
type input "0"
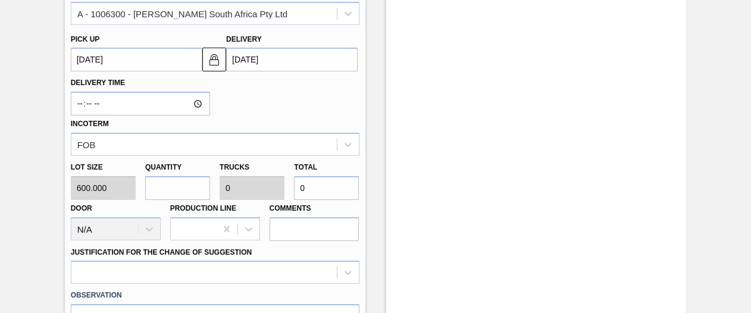
type input "3"
type input "0.25"
type input "1,800"
type input "36"
type input "3"
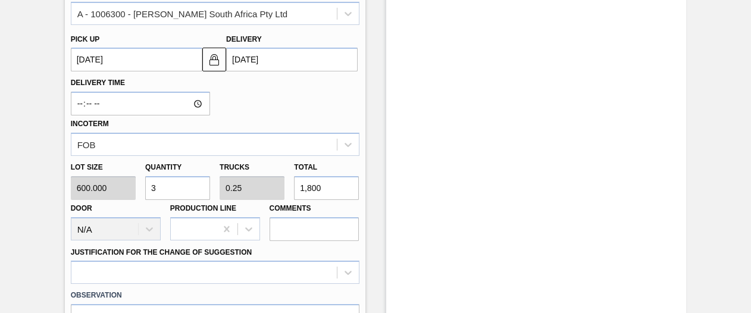
type input "21,600"
type input "360"
type input "30"
type input "216,000"
type input "3,600"
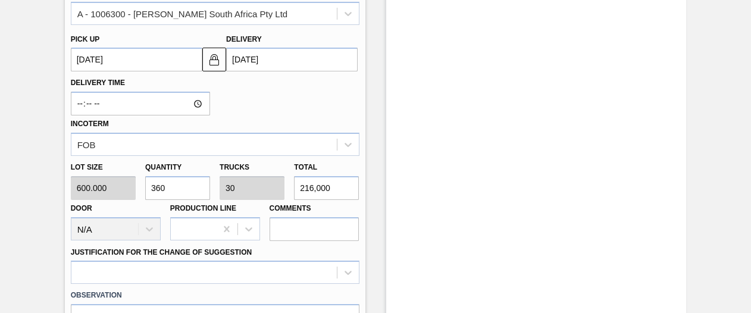
type input "300"
type input "2,160,000"
type input "3,600"
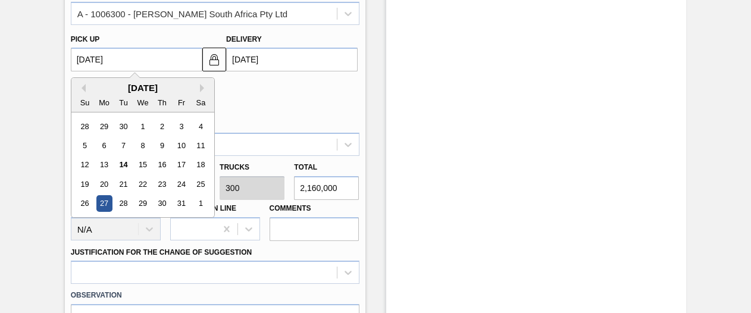
click at [115, 60] on up3275158349 "[DATE]" at bounding box center [136, 60] width 131 height 24
click at [123, 168] on div "14" at bounding box center [123, 165] width 16 height 16
type up3275158349 "[DATE]"
type input "[DATE]"
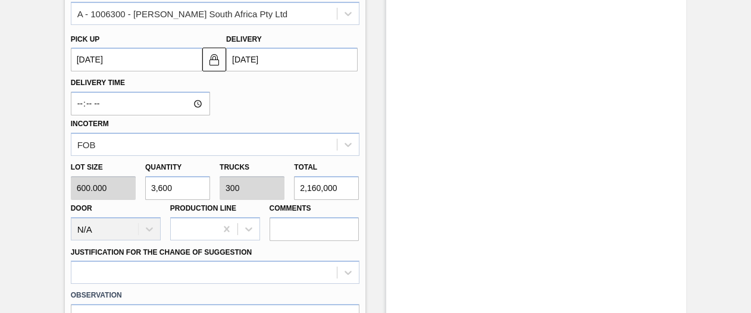
click at [748, 222] on div "Suggestion Created 1SE - Casien (Drum) Unit SAB Polokwane Brewery MIN S.P. 8,29…" at bounding box center [375, 95] width 751 height 927
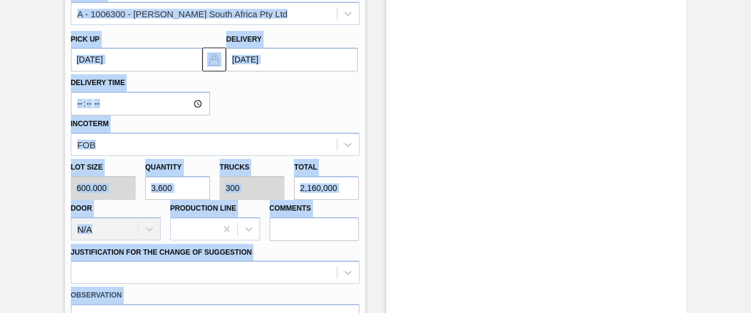
drag, startPoint x: 748, startPoint y: 222, endPoint x: 754, endPoint y: 238, distance: 17.1
click at [750, 0] on html "Tasks Planning Management Transports Reports Master Data Shimi Mahole 623 Mark …" at bounding box center [375, 0] width 751 height 0
drag, startPoint x: 754, startPoint y: 238, endPoint x: 680, endPoint y: 243, distance: 74.5
click at [680, 243] on div "Stock From [DATE] to [DATE] Filter" at bounding box center [536, 95] width 300 height 927
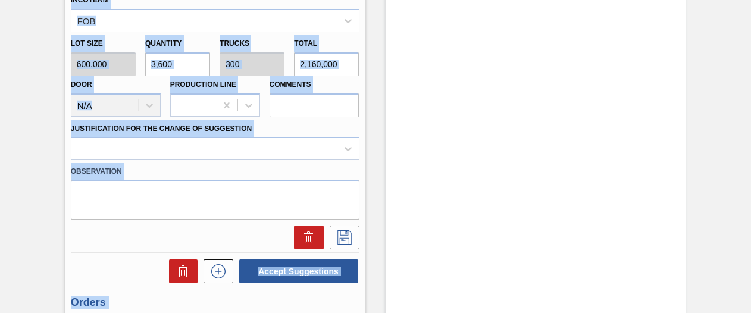
scroll to position [553, 0]
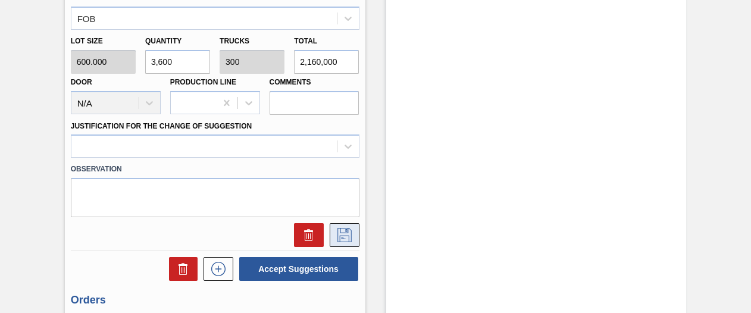
click at [344, 238] on icon at bounding box center [344, 234] width 6 height 10
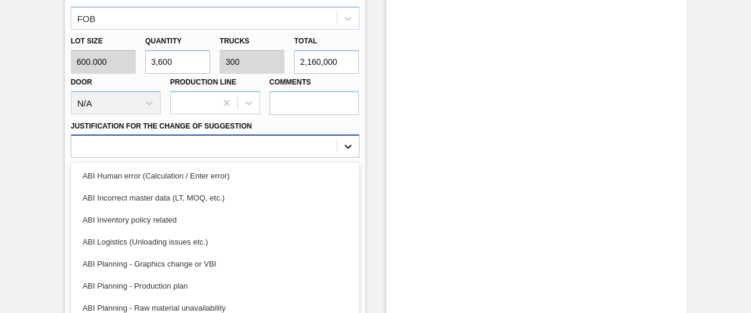
scroll to position [587, 0]
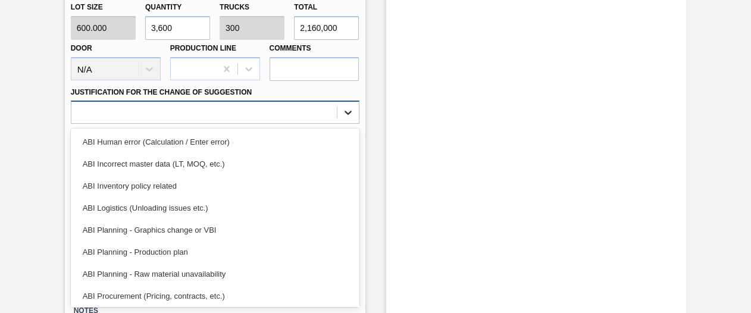
click at [347, 124] on div "option ABI Human error (Calculation / Enter error) focused, 1 of 18. 18 results…" at bounding box center [215, 112] width 288 height 23
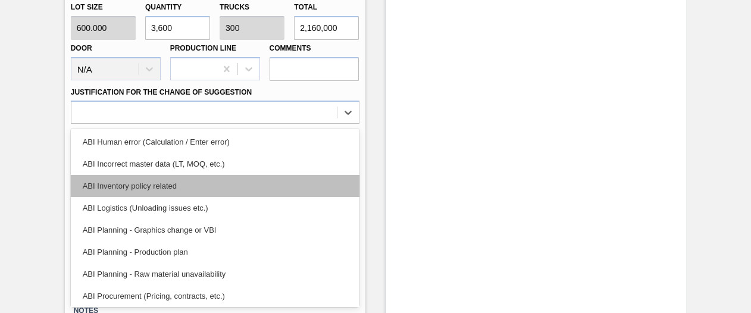
click at [252, 179] on div "ABI Inventory policy related" at bounding box center [215, 186] width 288 height 22
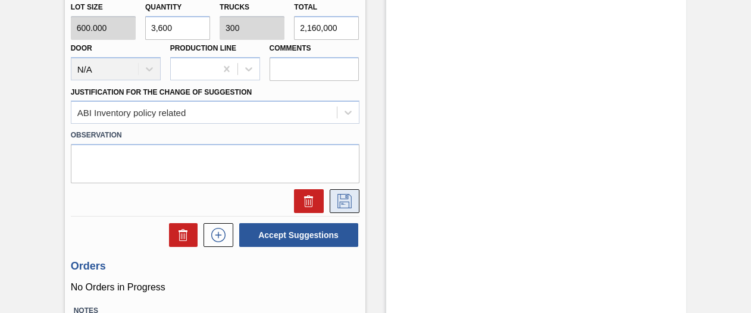
click at [338, 196] on icon at bounding box center [344, 201] width 19 height 14
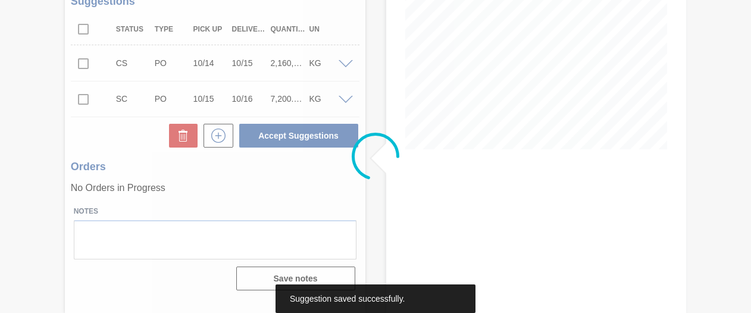
scroll to position [199, 0]
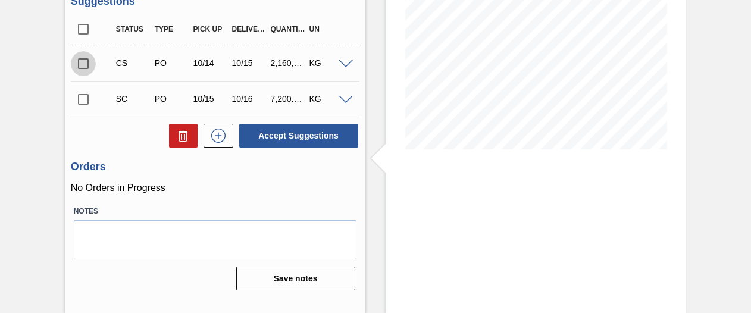
click at [84, 67] on input "checkbox" at bounding box center [83, 63] width 25 height 25
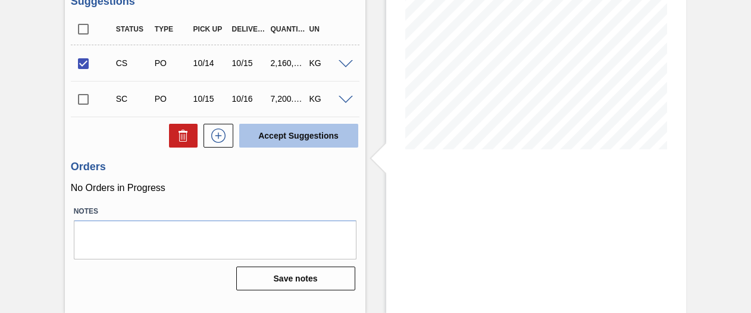
click at [324, 136] on button "Accept Suggestions" at bounding box center [298, 136] width 119 height 24
checkbox input "false"
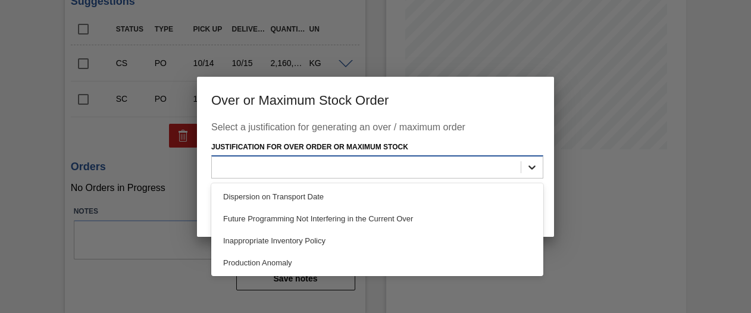
click at [531, 170] on icon at bounding box center [532, 167] width 12 height 12
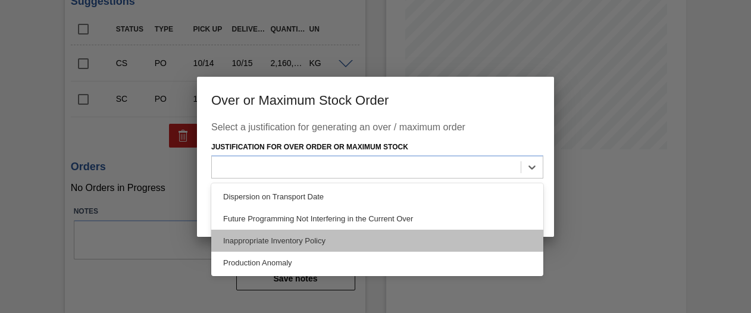
click at [438, 248] on div "Inappropriate Inventory Policy" at bounding box center [377, 241] width 332 height 22
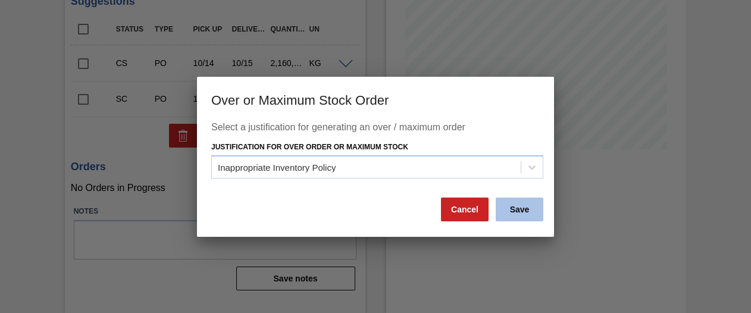
click at [523, 214] on button "Save" at bounding box center [519, 209] width 48 height 24
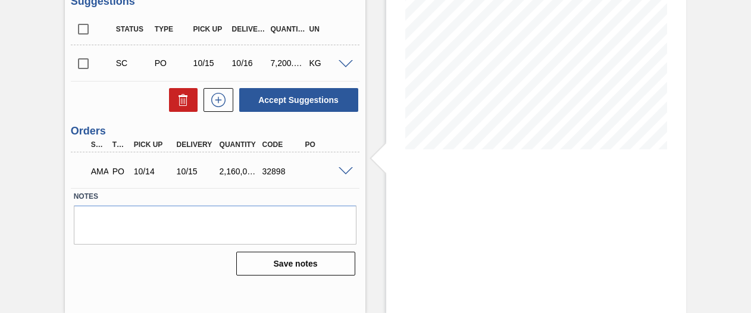
click at [338, 166] on div "AMA PO 10/14 10/15 2,160,000.000 32898" at bounding box center [211, 170] width 257 height 24
click at [339, 172] on span at bounding box center [345, 171] width 14 height 9
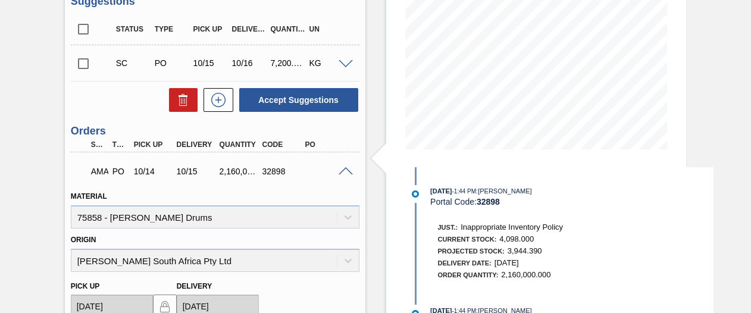
drag, startPoint x: 748, startPoint y: 172, endPoint x: 749, endPoint y: 195, distance: 23.2
click at [749, 195] on main "Tasks Planning Management Transports Reports Master Data [PERSON_NAME] 623 Mark…" at bounding box center [375, 156] width 751 height 313
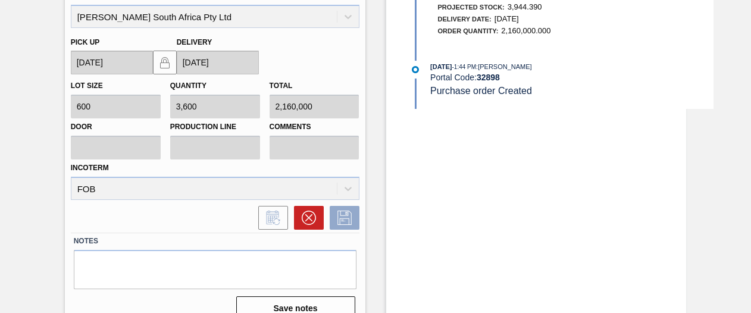
scroll to position [460, 0]
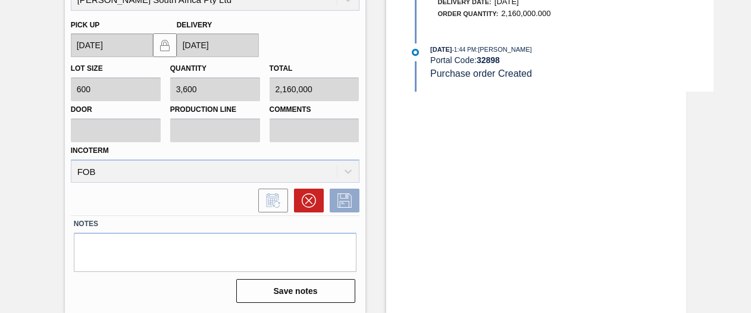
click at [345, 166] on div "Incoterm FOB" at bounding box center [215, 162] width 288 height 40
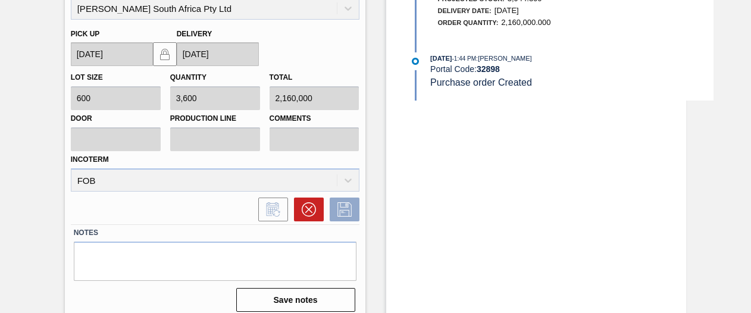
scroll to position [460, 0]
